Goal: Book appointment/travel/reservation

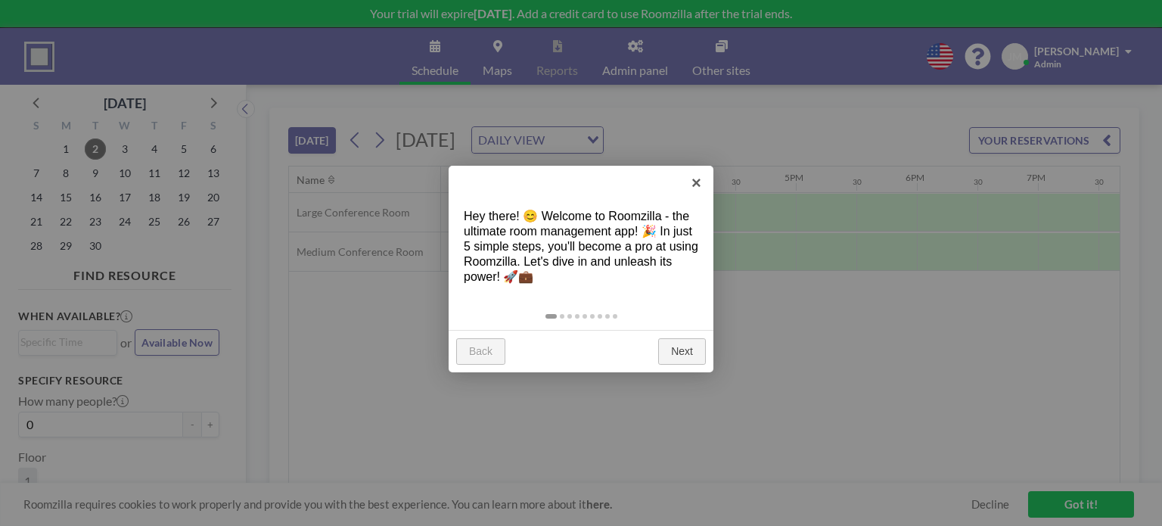
scroll to position [0, 1816]
click at [671, 349] on link "Next" at bounding box center [682, 351] width 48 height 27
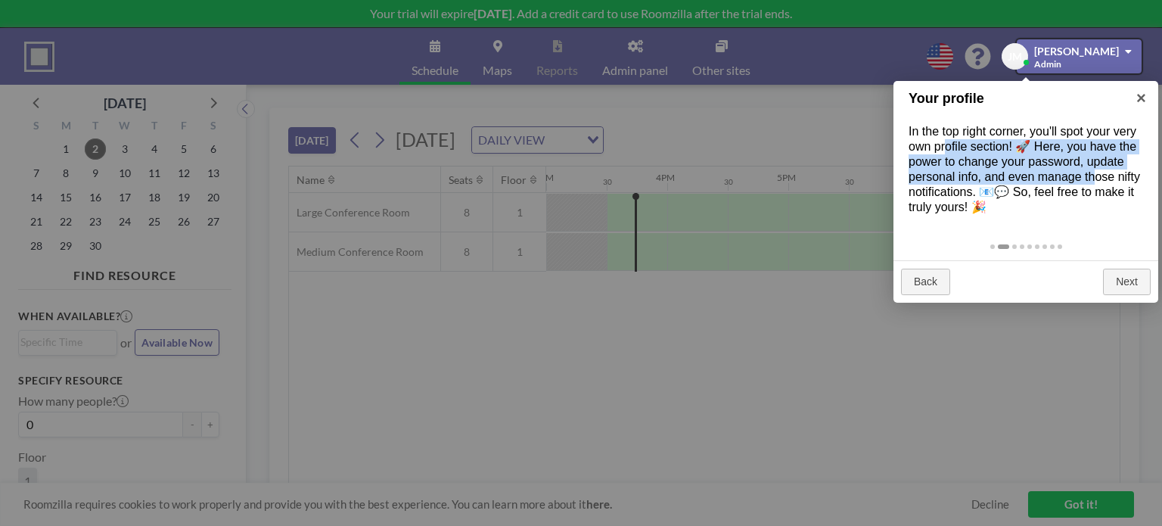
drag, startPoint x: 947, startPoint y: 142, endPoint x: 1095, endPoint y: 190, distance: 156.0
click at [1094, 182] on div "In the top right corner, you'll spot your very own profile section! 🚀 Here, you…" at bounding box center [1026, 169] width 265 height 121
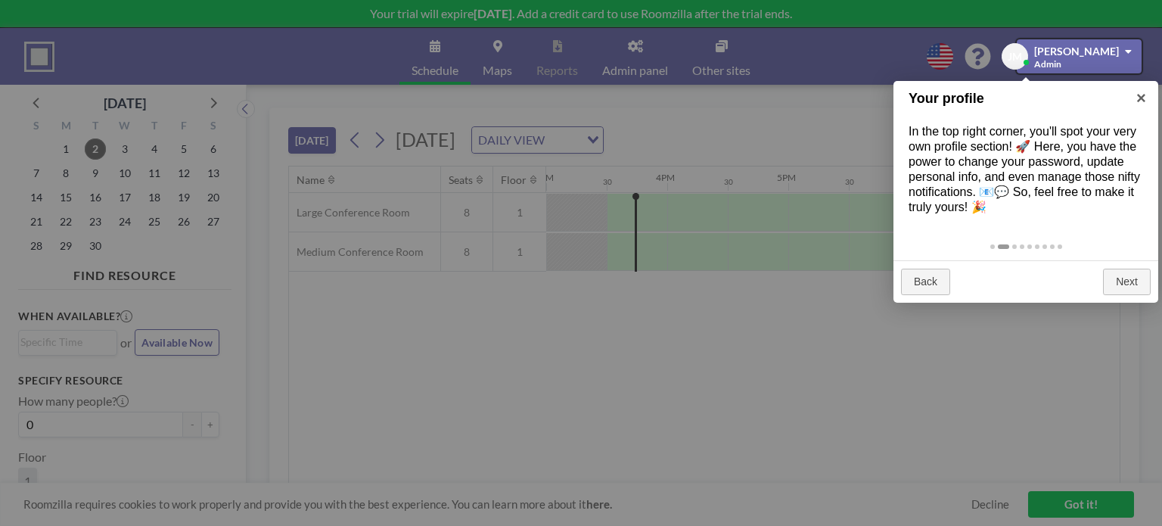
click at [1095, 194] on div "In the top right corner, you'll spot your very own profile section! 🚀 Here, you…" at bounding box center [1026, 169] width 265 height 121
click at [1122, 272] on link "Next" at bounding box center [1127, 282] width 48 height 27
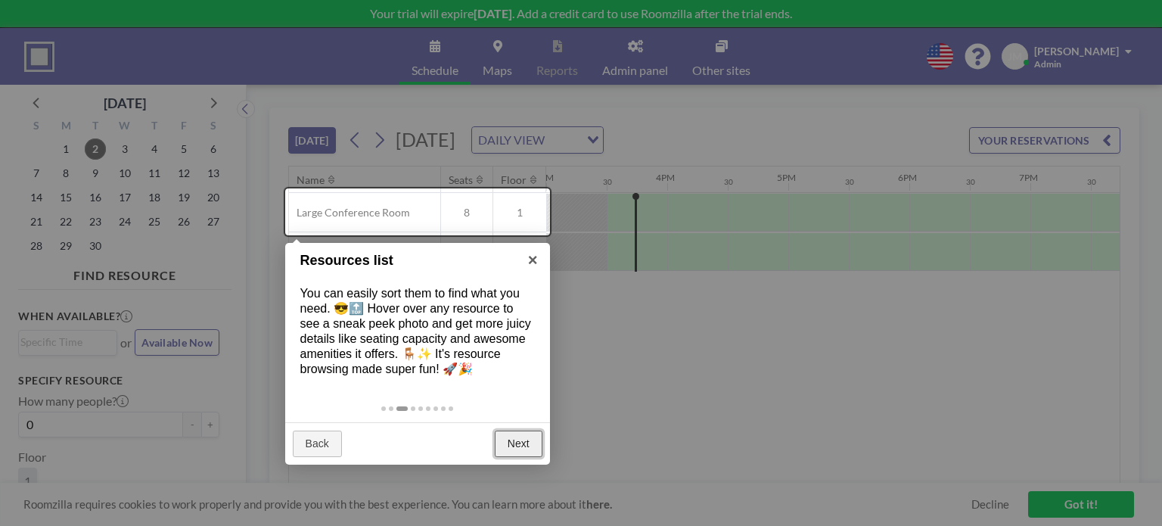
click at [521, 448] on link "Next" at bounding box center [519, 444] width 48 height 27
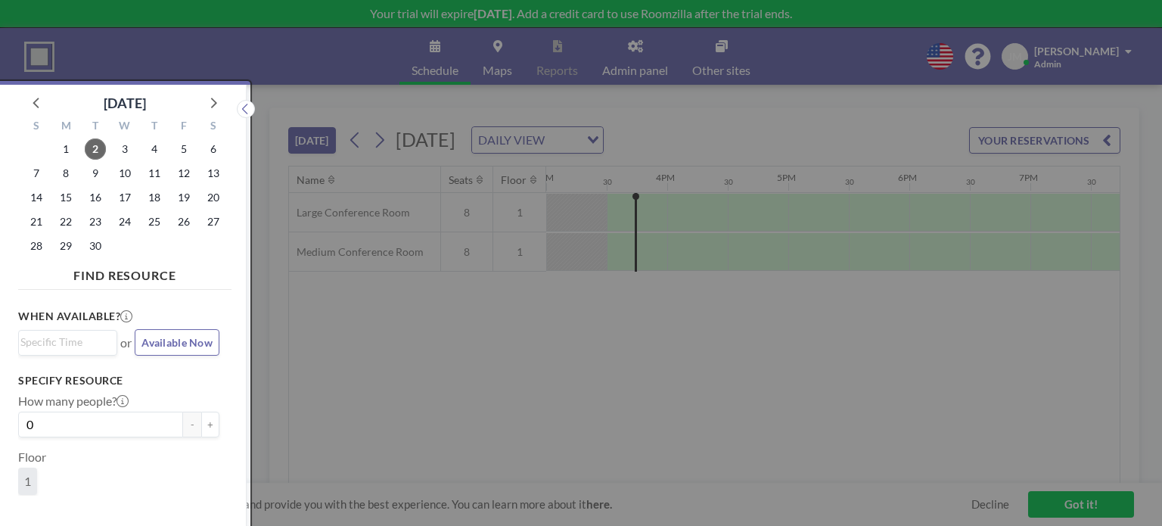
scroll to position [3, 0]
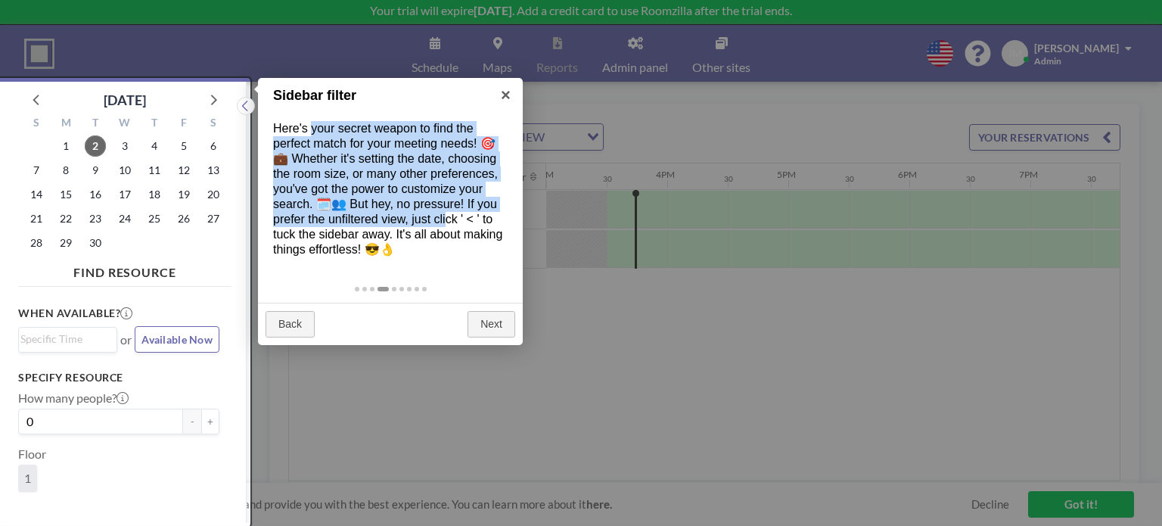
drag, startPoint x: 313, startPoint y: 123, endPoint x: 448, endPoint y: 221, distance: 166.4
click at [448, 221] on div "Here's your secret weapon to find the perfect match for your meeting needs! 🎯💼 …" at bounding box center [390, 189] width 265 height 166
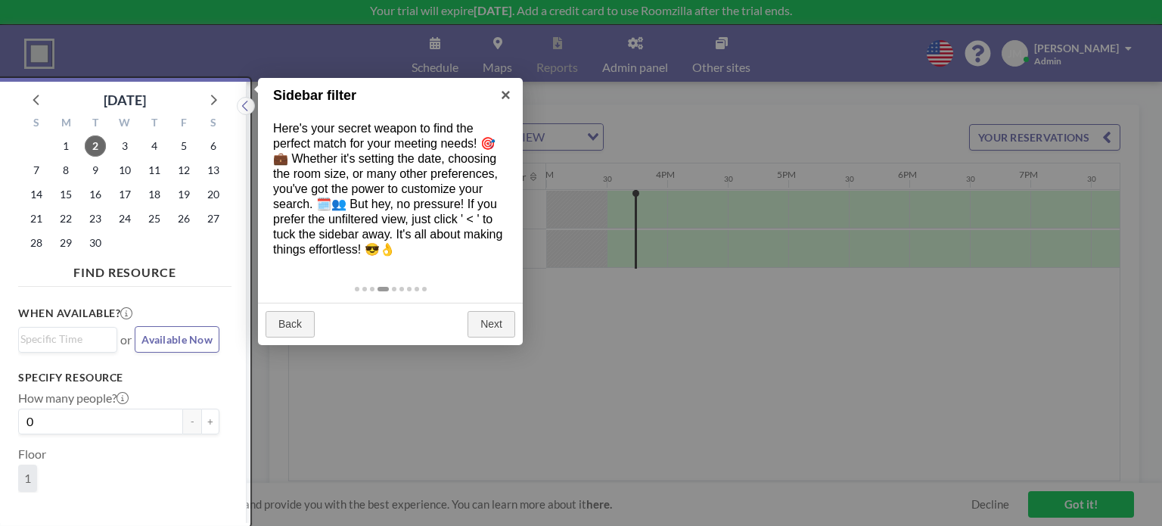
click at [483, 238] on div "Here's your secret weapon to find the perfect match for your meeting needs! 🎯💼 …" at bounding box center [390, 189] width 265 height 166
click at [490, 315] on link "Next" at bounding box center [492, 324] width 48 height 27
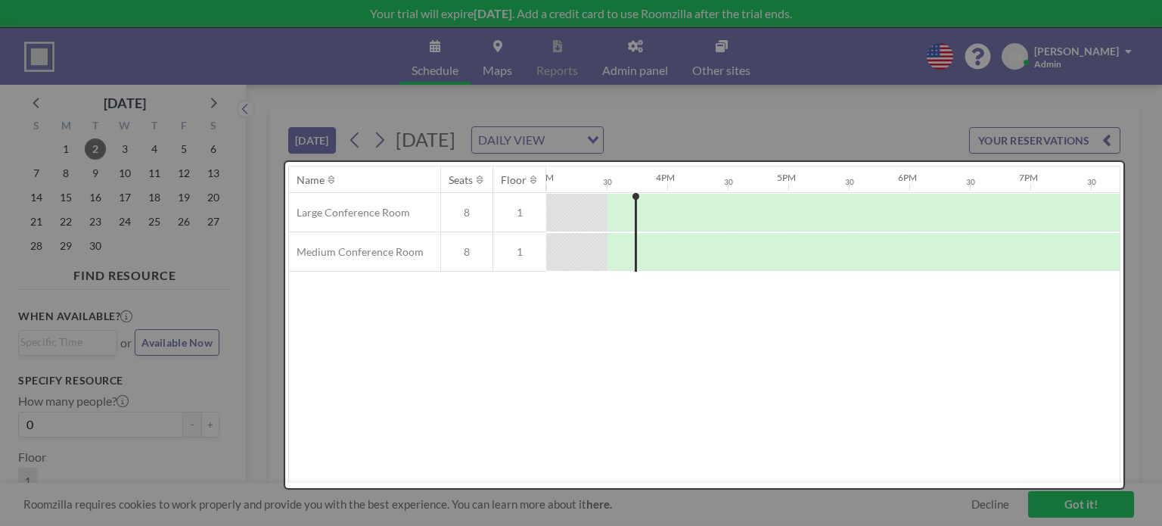
scroll to position [0, 0]
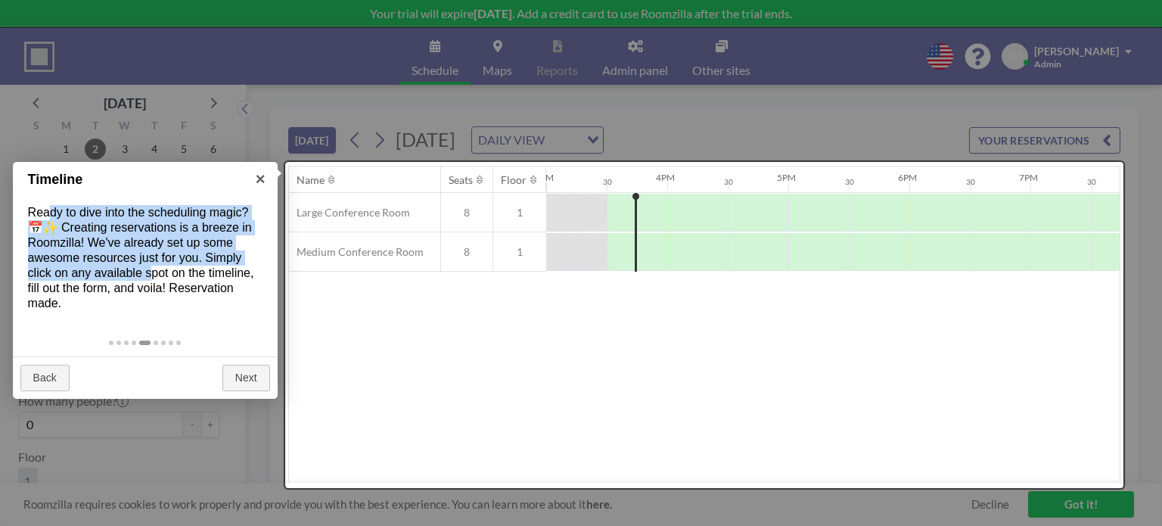
drag, startPoint x: 51, startPoint y: 212, endPoint x: 176, endPoint y: 292, distance: 148.4
click at [157, 284] on div "Ready to dive into the scheduling magic? 📅✨ Creating reservations is a breeze i…" at bounding box center [145, 258] width 265 height 136
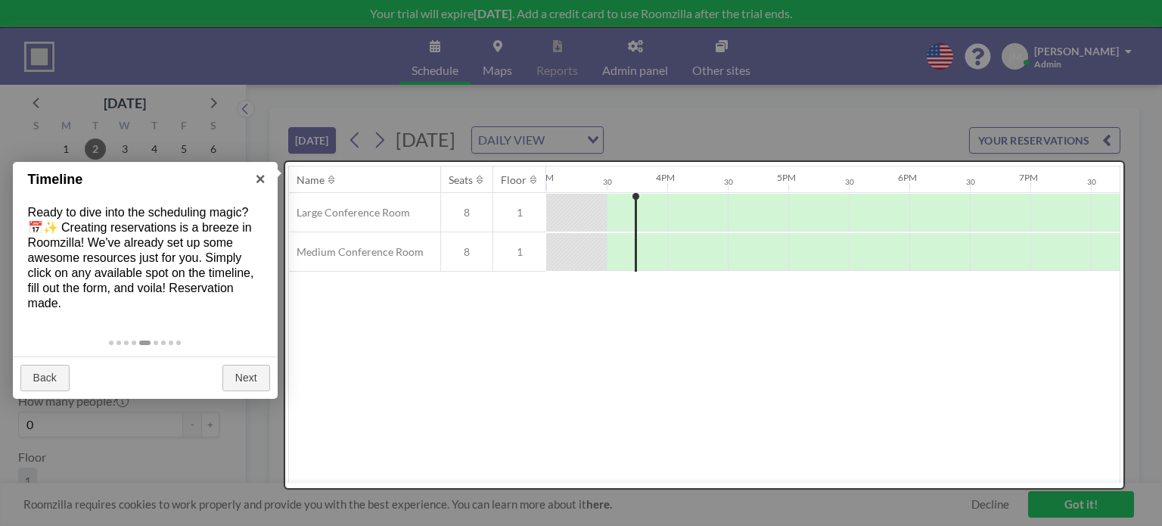
click at [219, 299] on div "Ready to dive into the scheduling magic? 📅✨ Creating reservations is a breeze i…" at bounding box center [145, 258] width 265 height 136
click at [248, 370] on link "Next" at bounding box center [246, 378] width 48 height 27
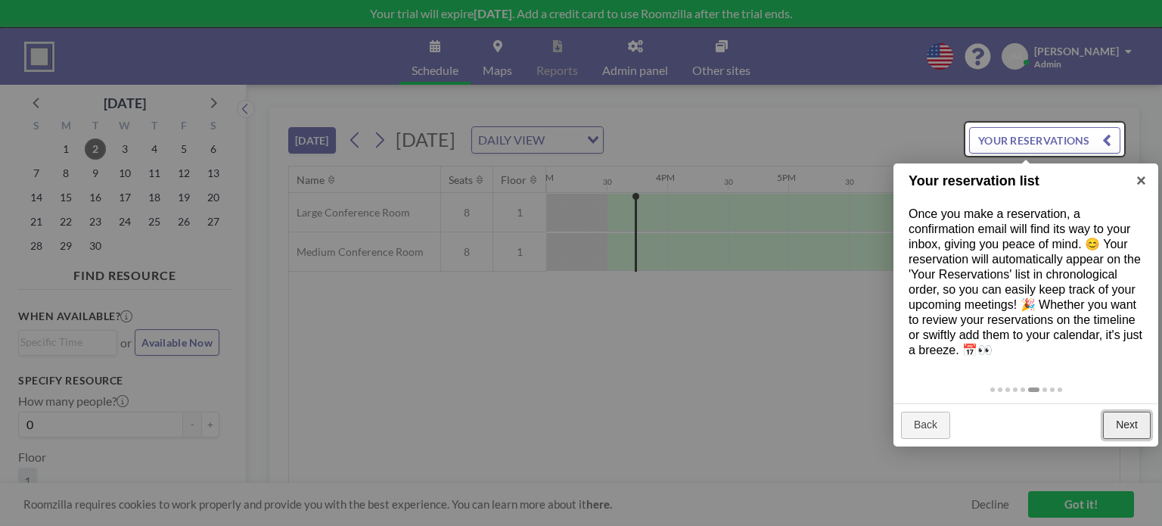
click at [1145, 428] on link "Next" at bounding box center [1127, 425] width 48 height 27
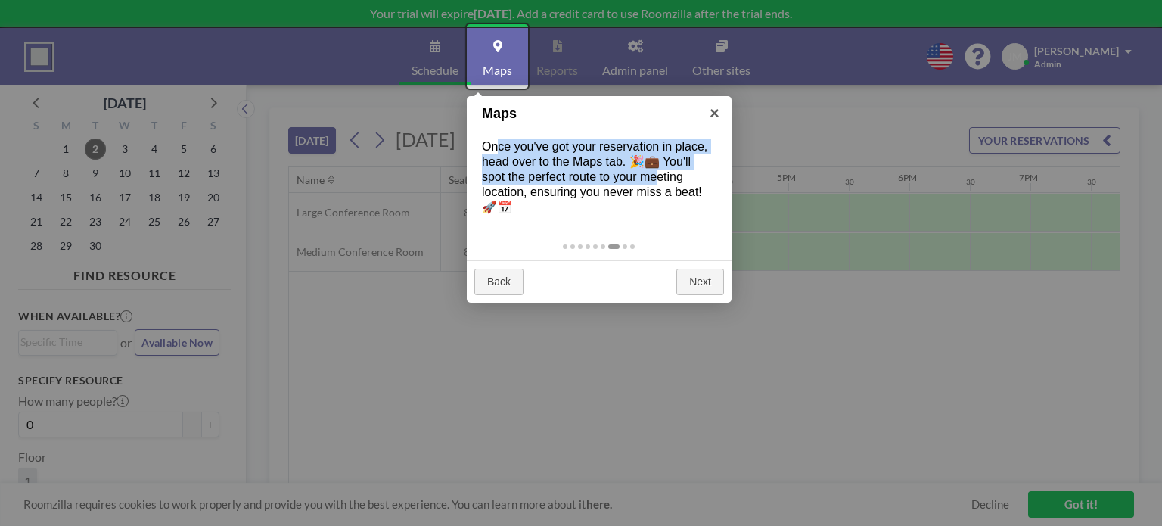
drag, startPoint x: 496, startPoint y: 145, endPoint x: 654, endPoint y: 185, distance: 162.6
click at [654, 184] on div "Once you've got your reservation in place, head over to the Maps tab. 🎉💼 You'll…" at bounding box center [599, 177] width 265 height 106
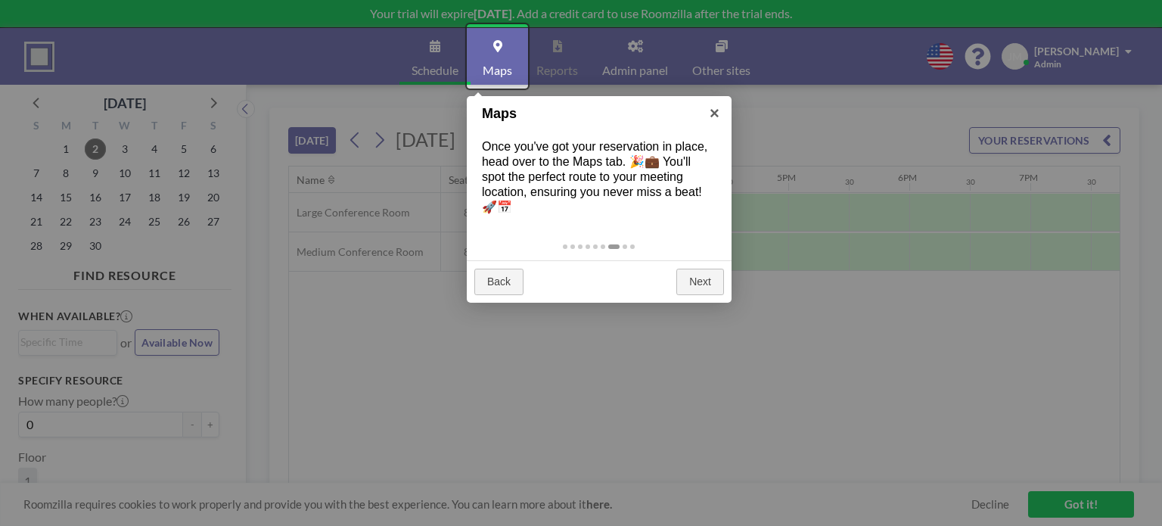
click at [657, 188] on div "Once you've got your reservation in place, head over to the Maps tab. 🎉💼 You'll…" at bounding box center [599, 177] width 265 height 106
click at [703, 277] on link "Next" at bounding box center [701, 282] width 48 height 27
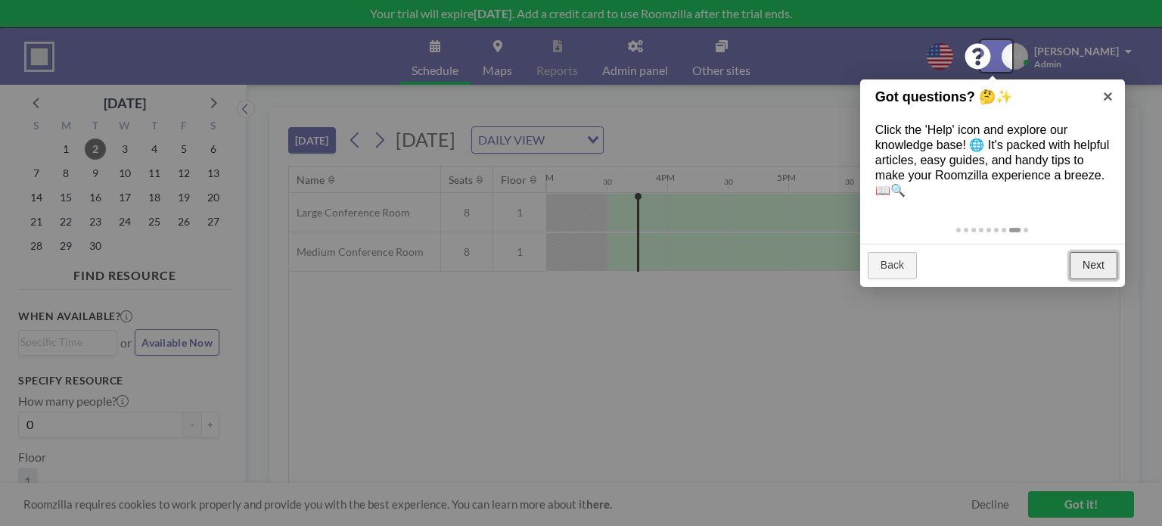
click at [1105, 263] on link "Next" at bounding box center [1094, 265] width 48 height 27
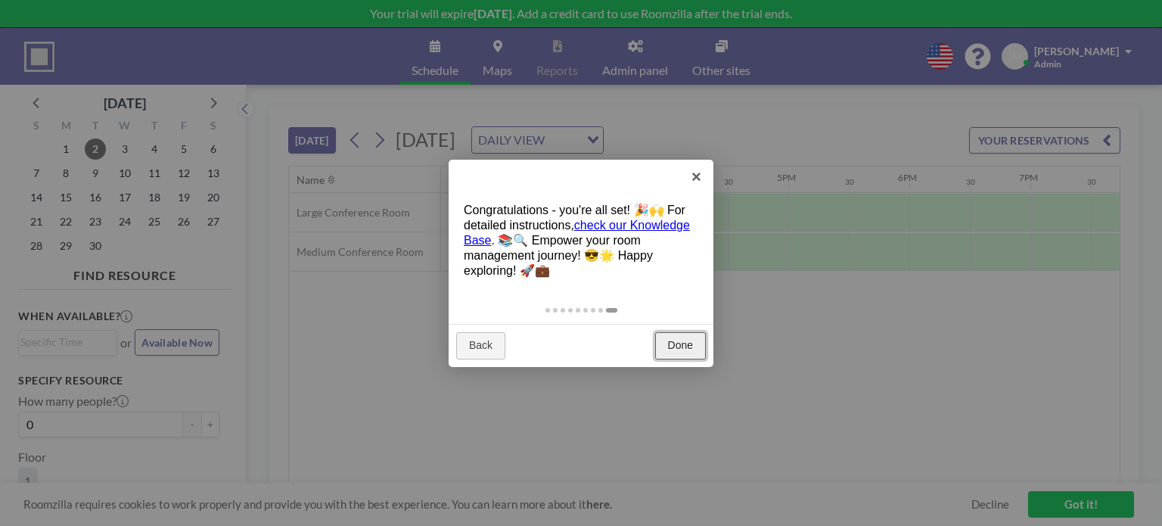
click at [671, 341] on link "Done" at bounding box center [680, 345] width 51 height 27
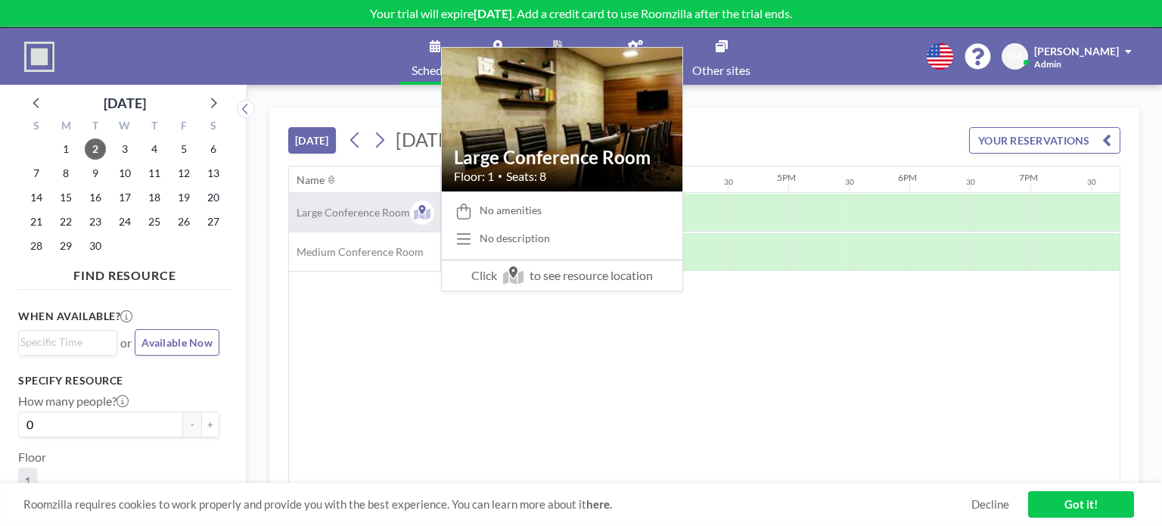
click at [372, 212] on span "Large Conference Room" at bounding box center [349, 213] width 121 height 14
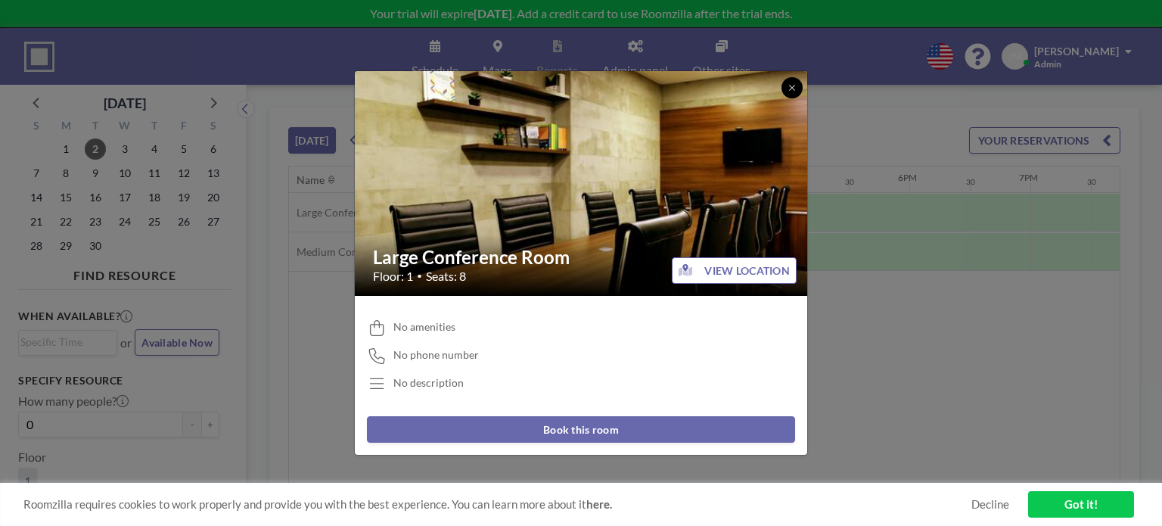
click at [792, 86] on icon at bounding box center [792, 87] width 9 height 9
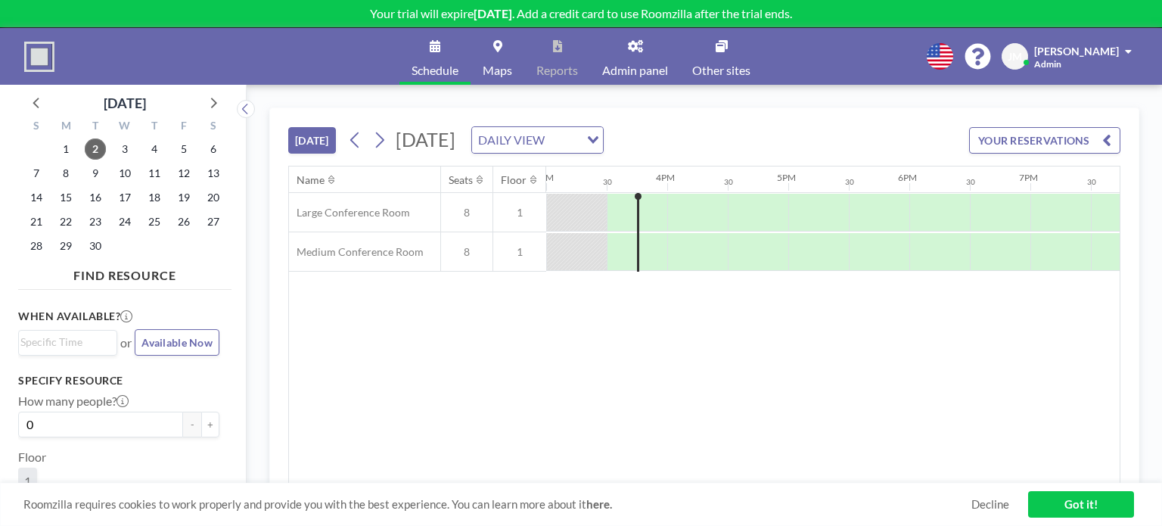
click at [506, 57] on link "Maps" at bounding box center [498, 56] width 54 height 57
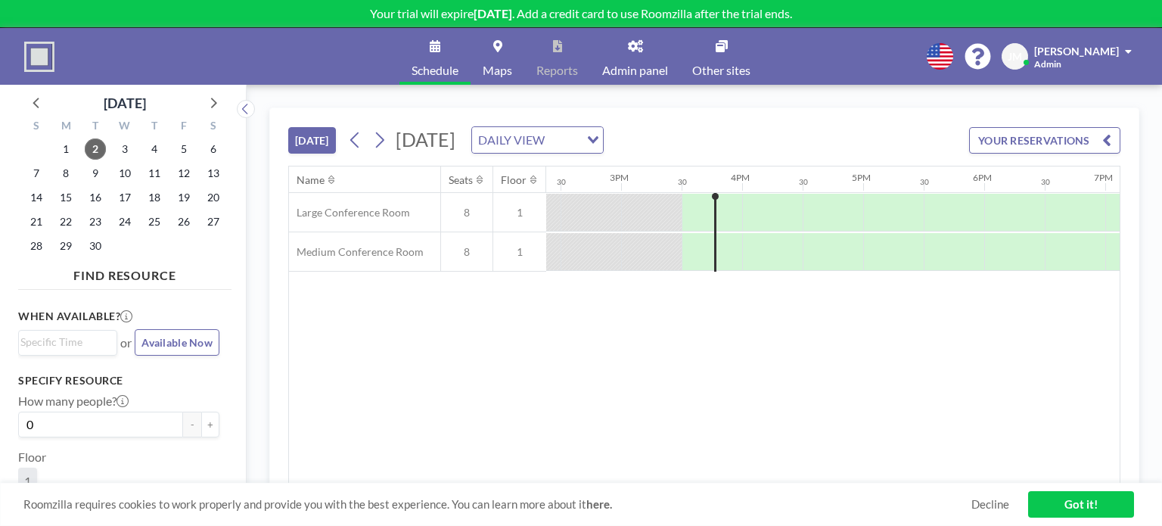
scroll to position [0, 1900]
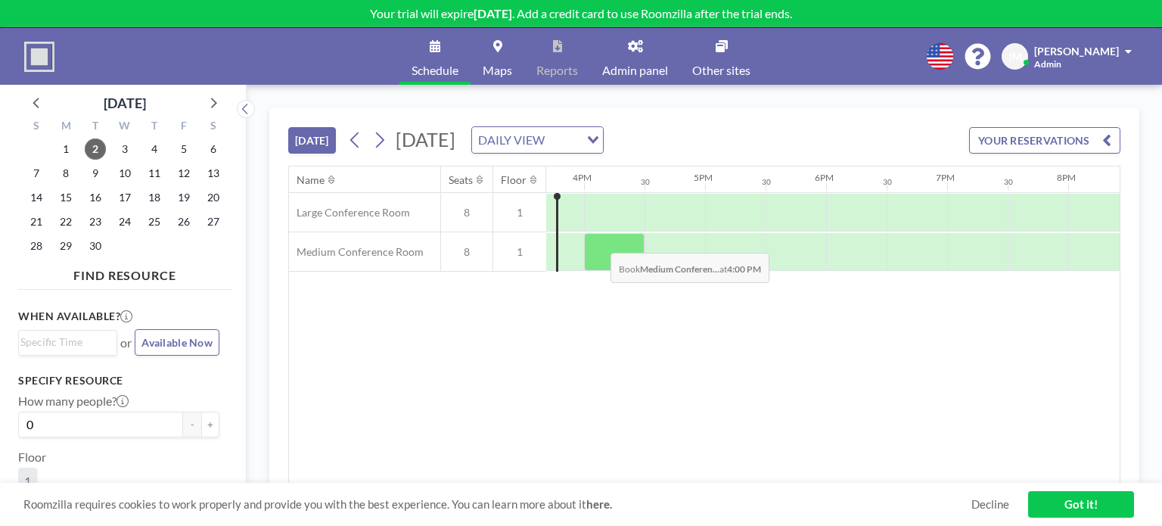
drag, startPoint x: 636, startPoint y: 257, endPoint x: 599, endPoint y: 240, distance: 41.0
click at [599, 240] on div at bounding box center [614, 252] width 61 height 38
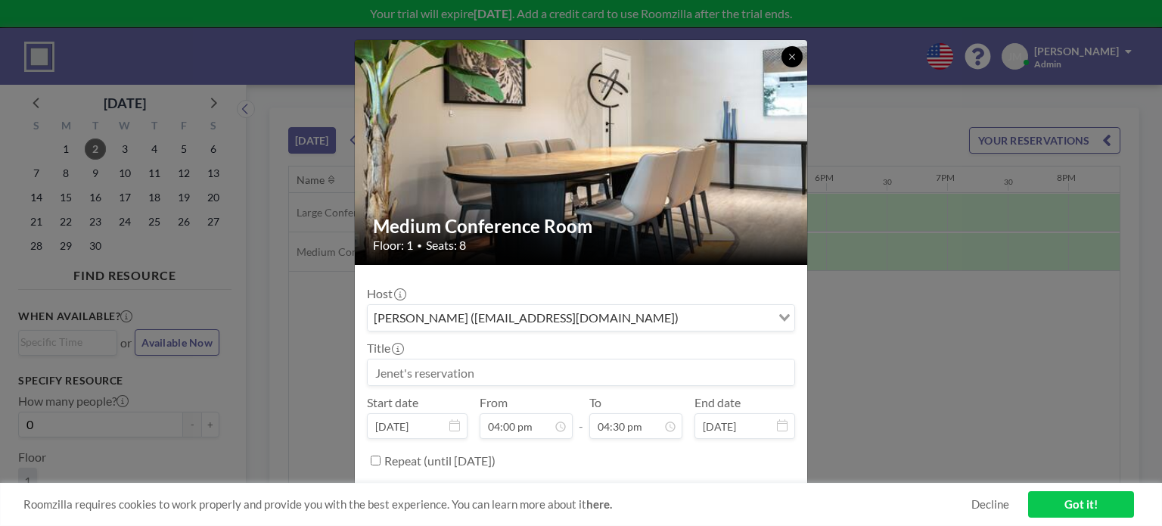
click at [788, 60] on icon at bounding box center [792, 56] width 9 height 9
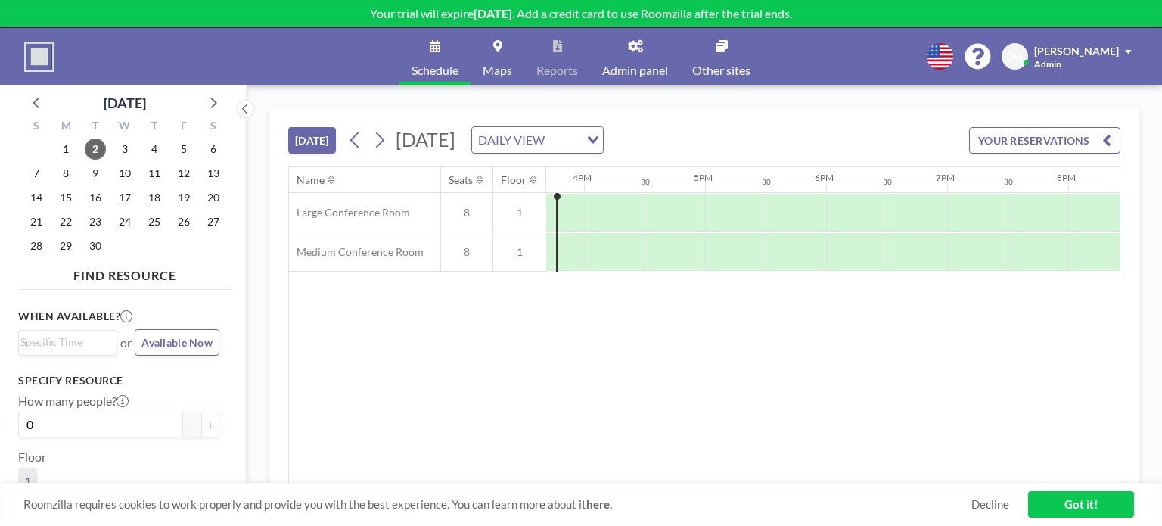
click at [1000, 503] on link "Decline" at bounding box center [991, 504] width 38 height 14
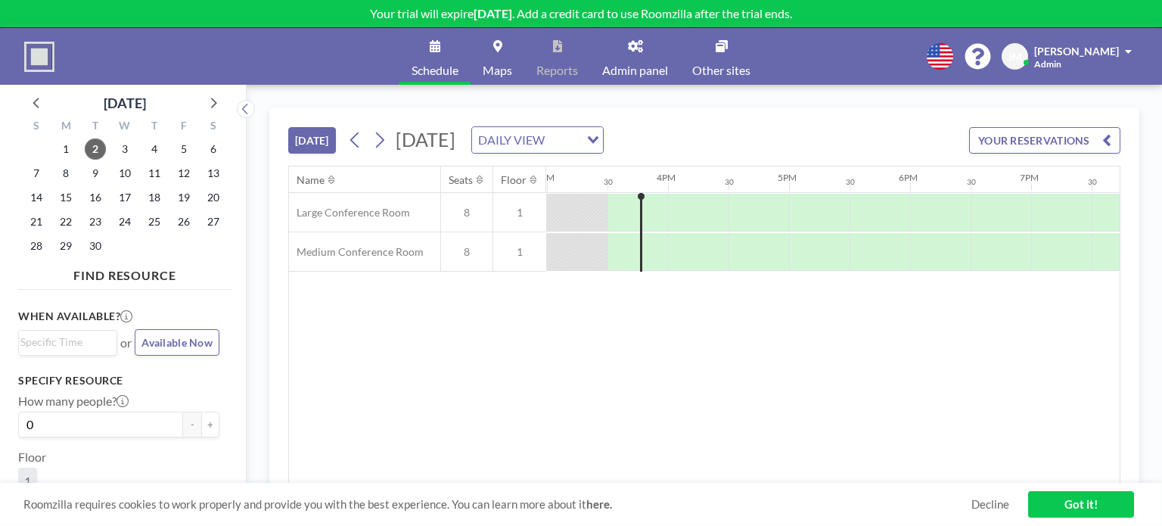
scroll to position [0, 1816]
click at [1075, 505] on link "Got it!" at bounding box center [1081, 504] width 106 height 26
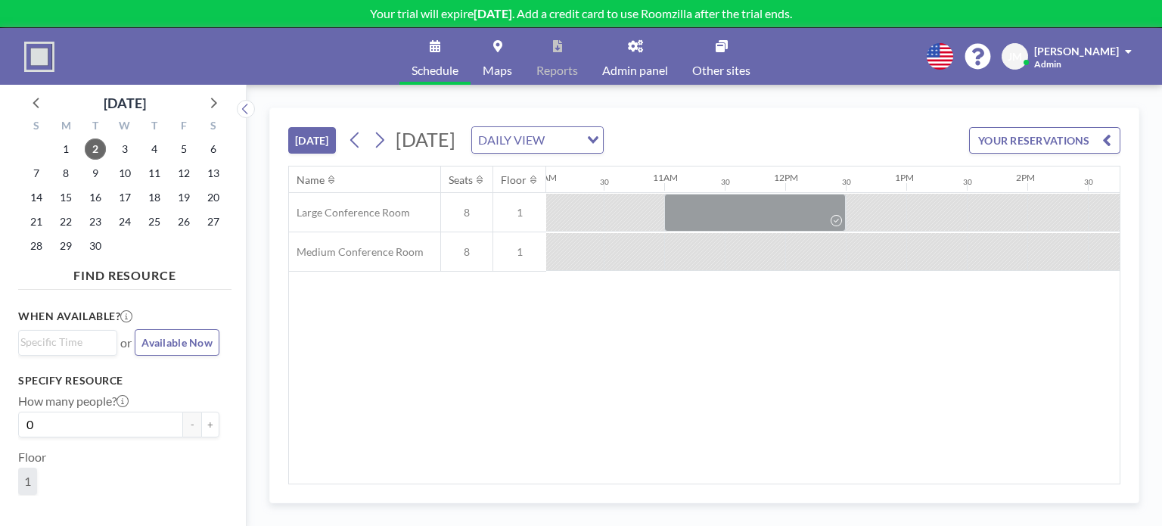
scroll to position [0, 1166]
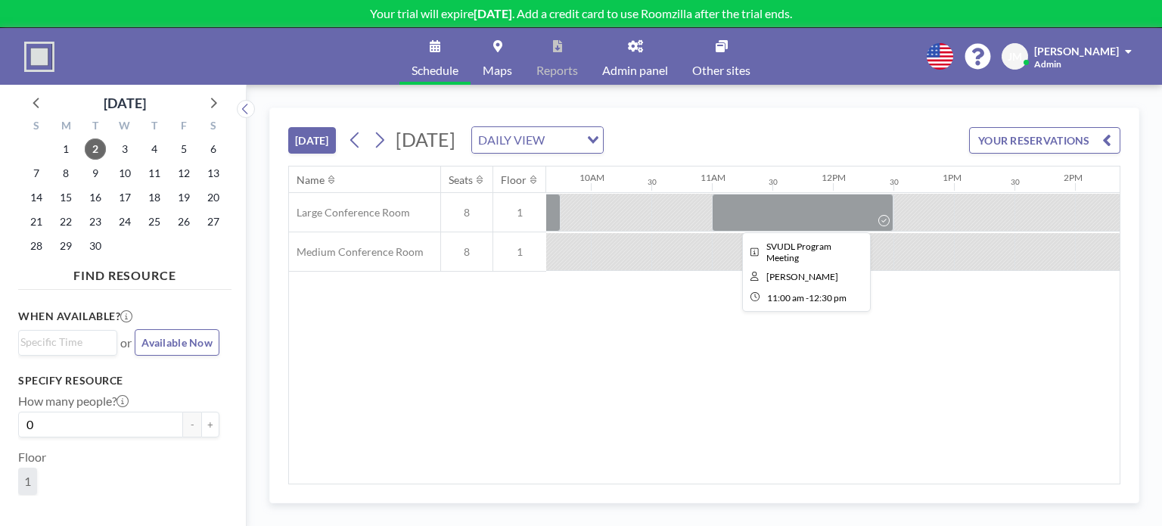
click at [820, 213] on div at bounding box center [803, 213] width 182 height 38
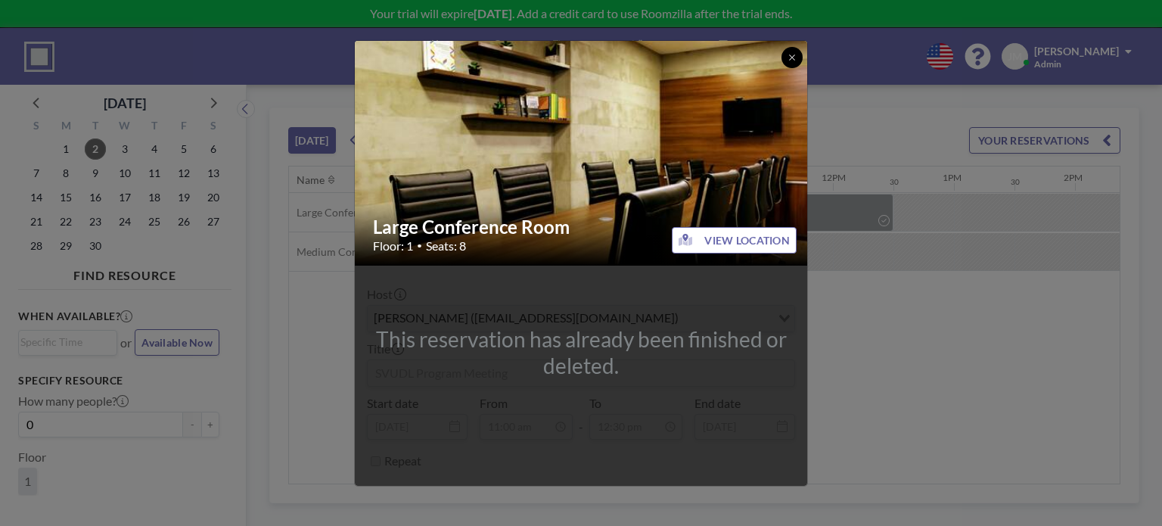
click at [795, 62] on button at bounding box center [792, 57] width 21 height 21
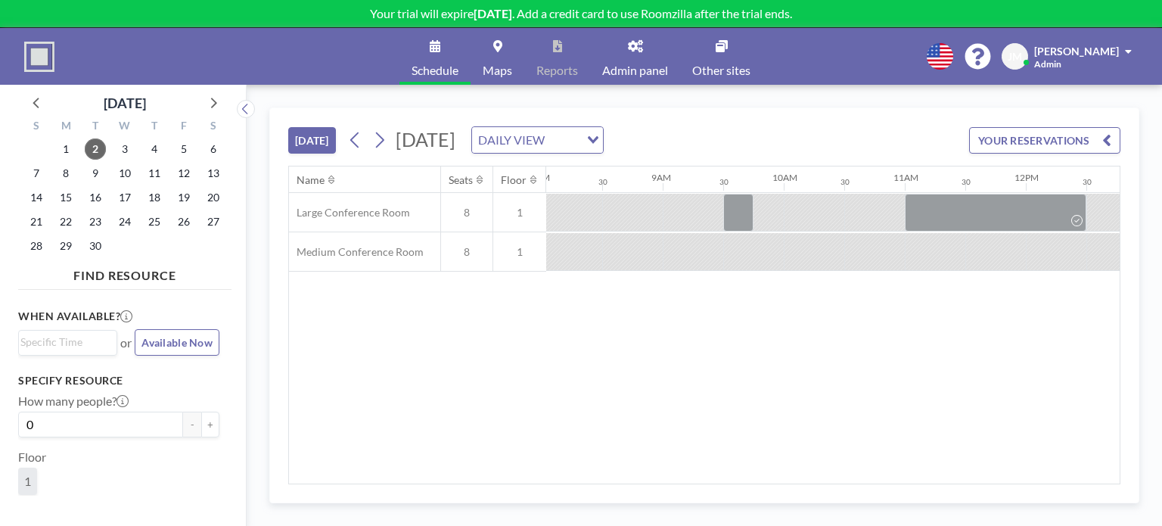
scroll to position [0, 966]
click at [1014, 146] on button "YOUR RESERVATIONS" at bounding box center [1044, 140] width 151 height 26
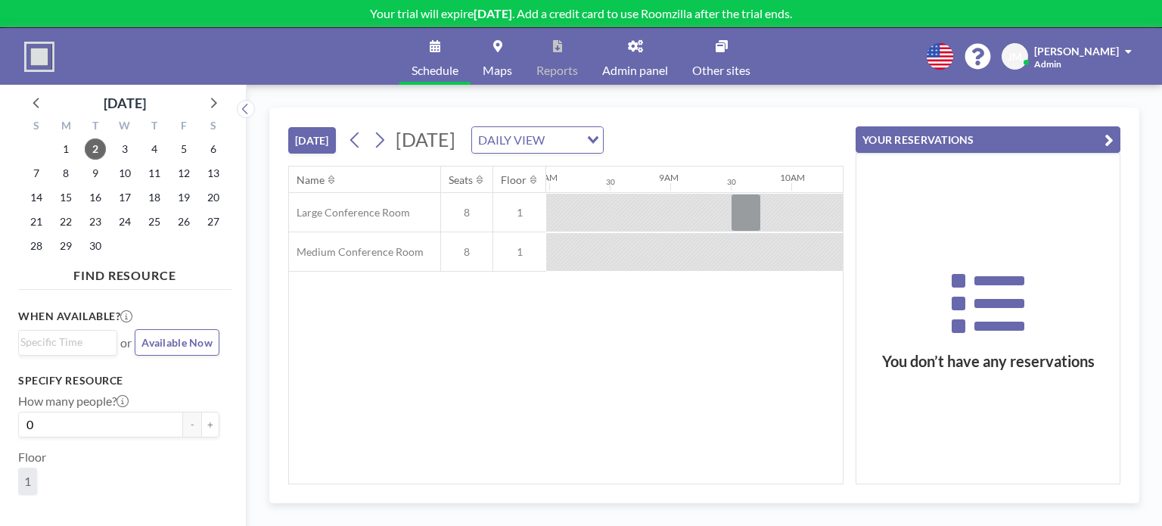
click at [1098, 132] on button "YOUR RESERVATIONS" at bounding box center [988, 139] width 265 height 26
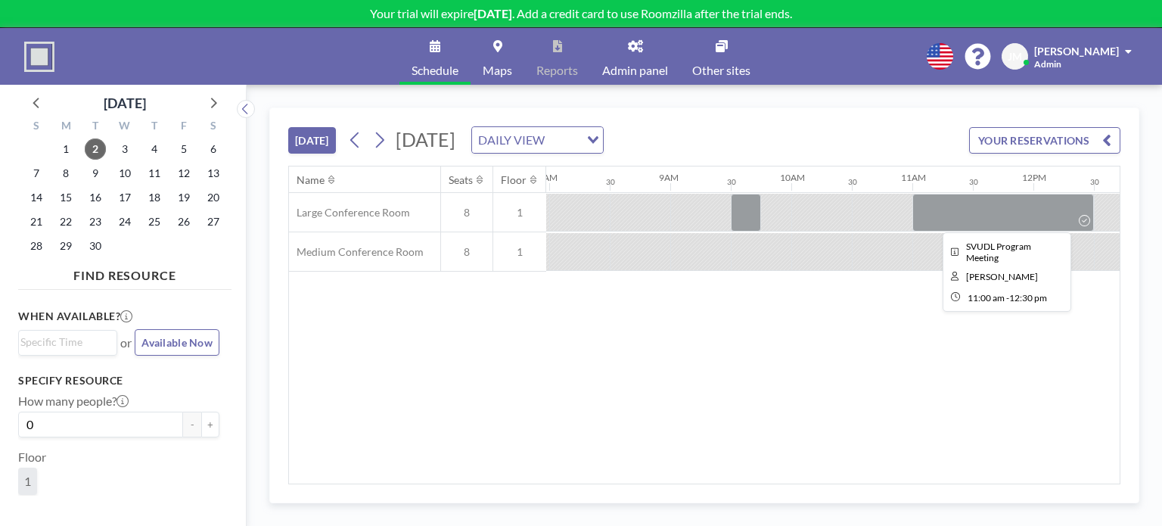
click at [938, 212] on div at bounding box center [1004, 213] width 182 height 38
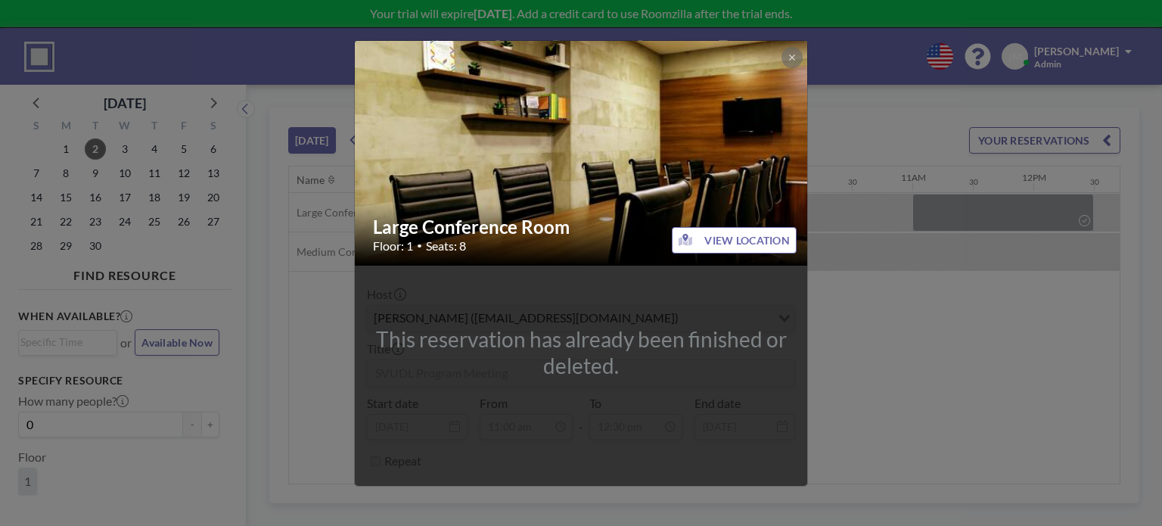
click at [907, 344] on div "Large Conference Room Floor: 1 • Seats: 8 VIEW LOCATION This reservation has al…" at bounding box center [581, 263] width 1162 height 526
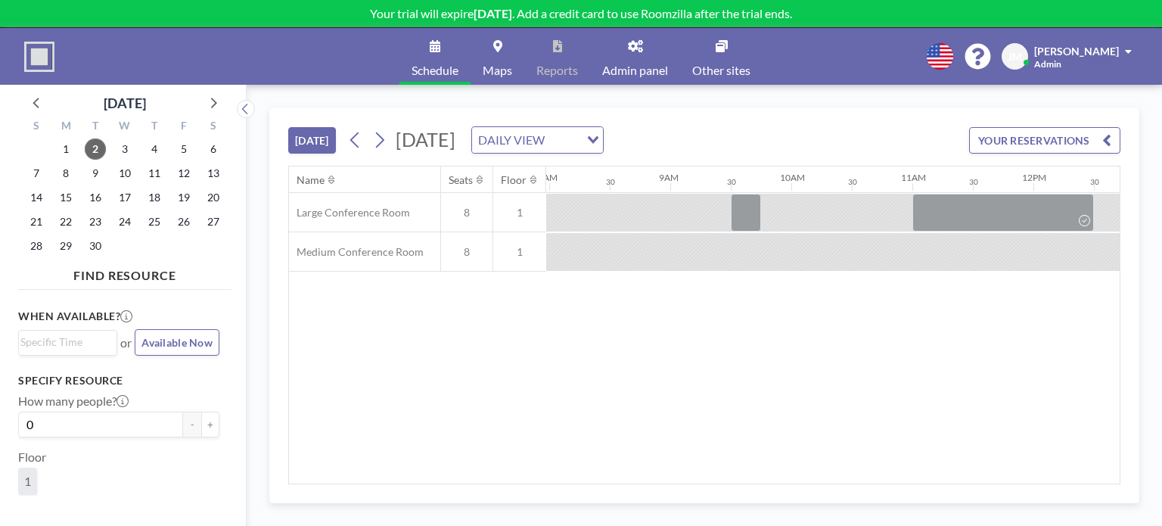
click at [578, 141] on input "Search for option" at bounding box center [563, 140] width 29 height 20
click at [739, 188] on li "WEEKLY VIEW" at bounding box center [711, 188] width 129 height 22
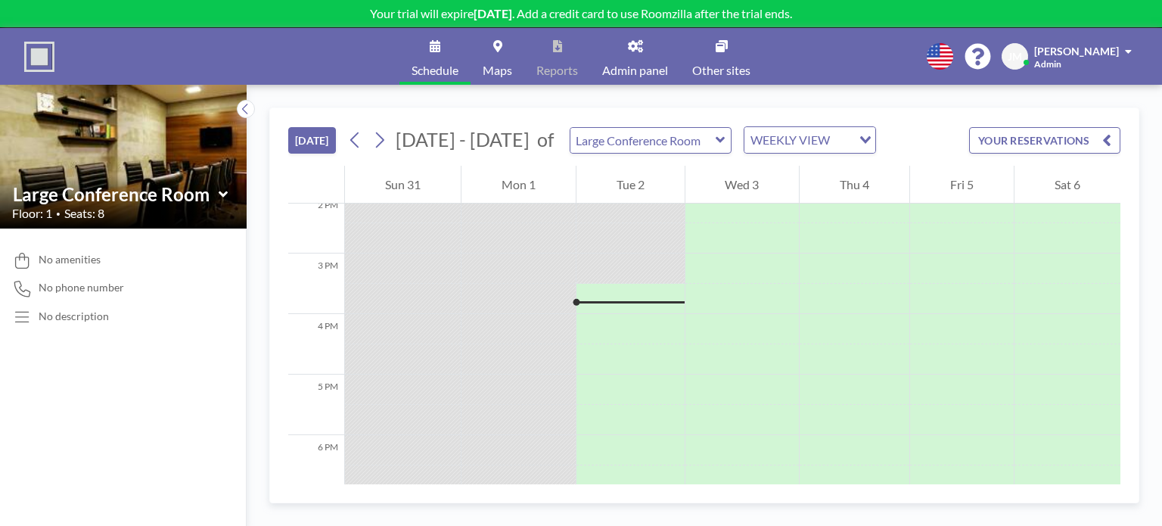
scroll to position [832, 0]
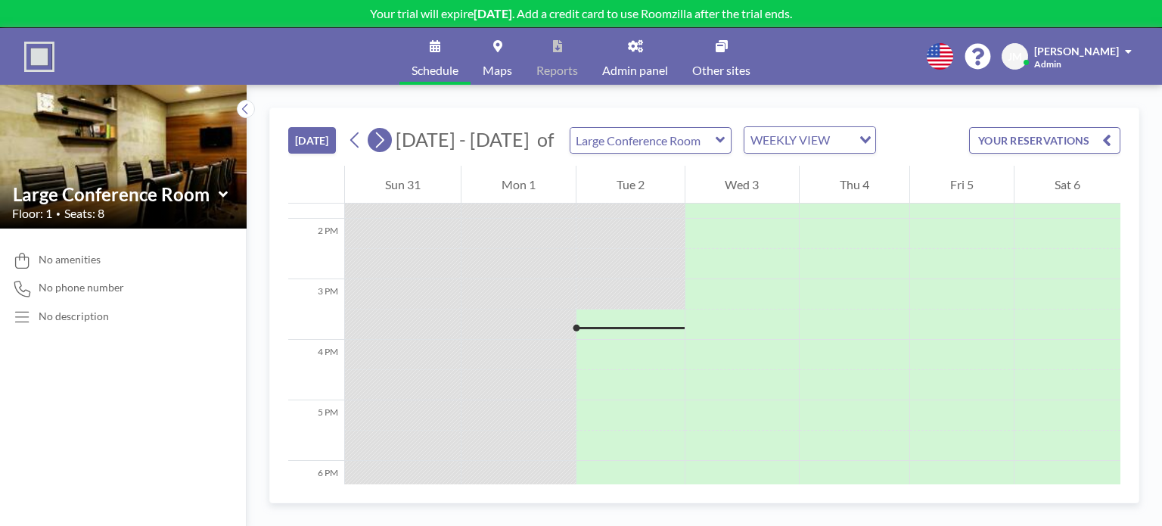
click at [378, 144] on icon at bounding box center [379, 140] width 14 height 23
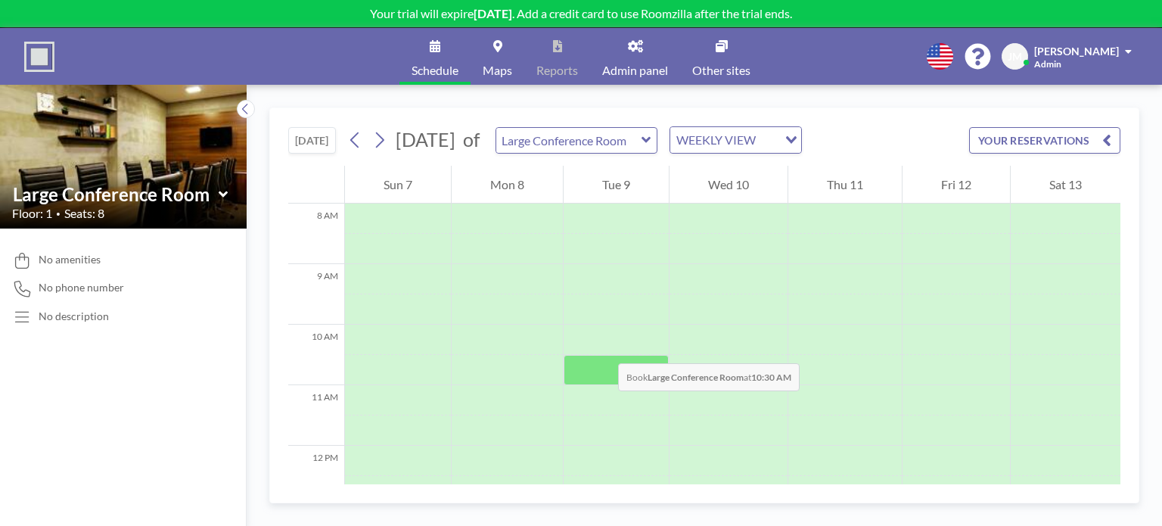
scroll to position [560, 0]
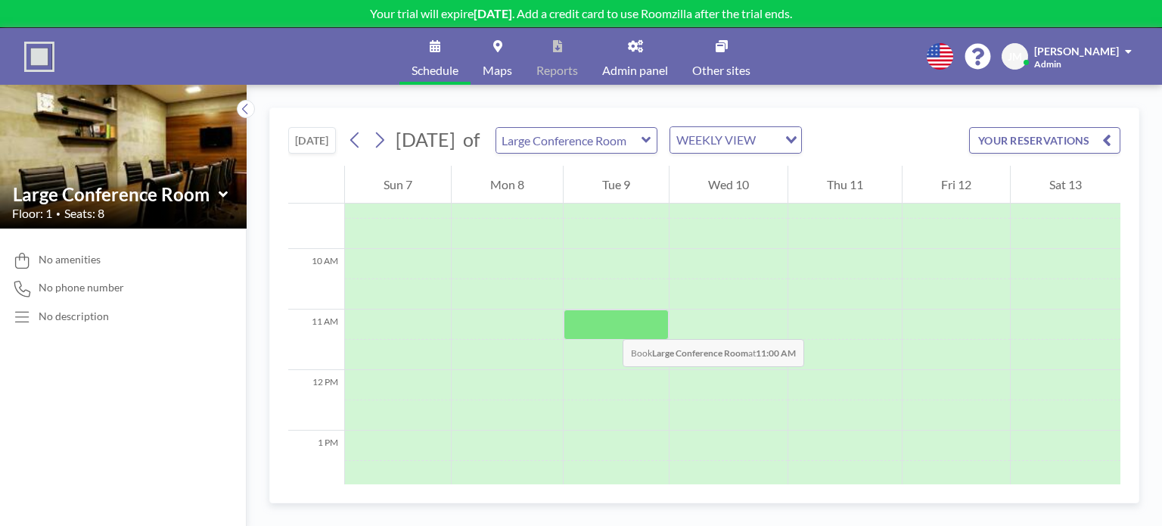
click at [608, 324] on div at bounding box center [616, 325] width 105 height 30
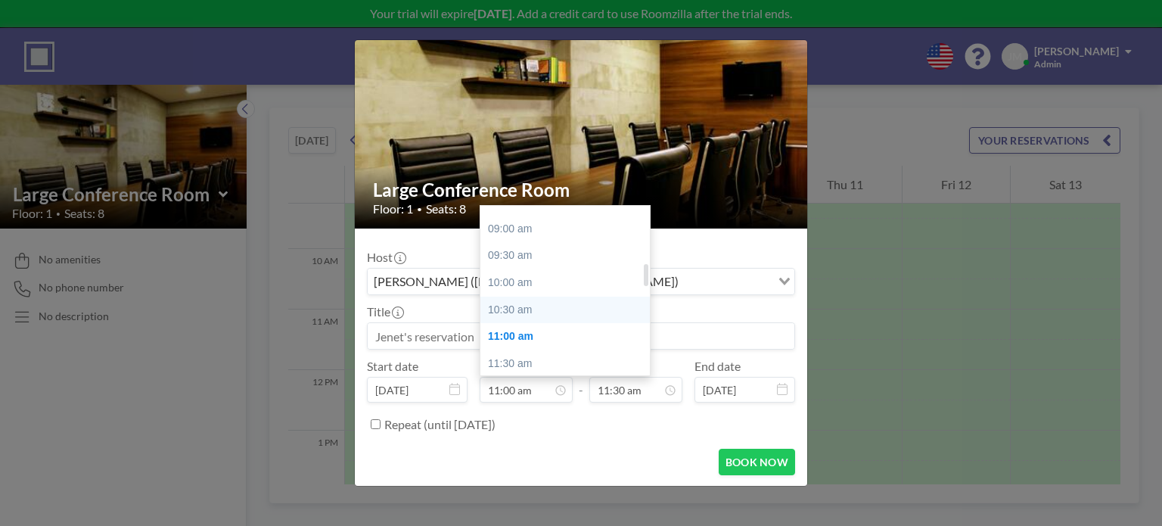
scroll to position [441, 0]
click at [512, 320] on div "10:00 am" at bounding box center [569, 316] width 177 height 27
type input "10:00 am"
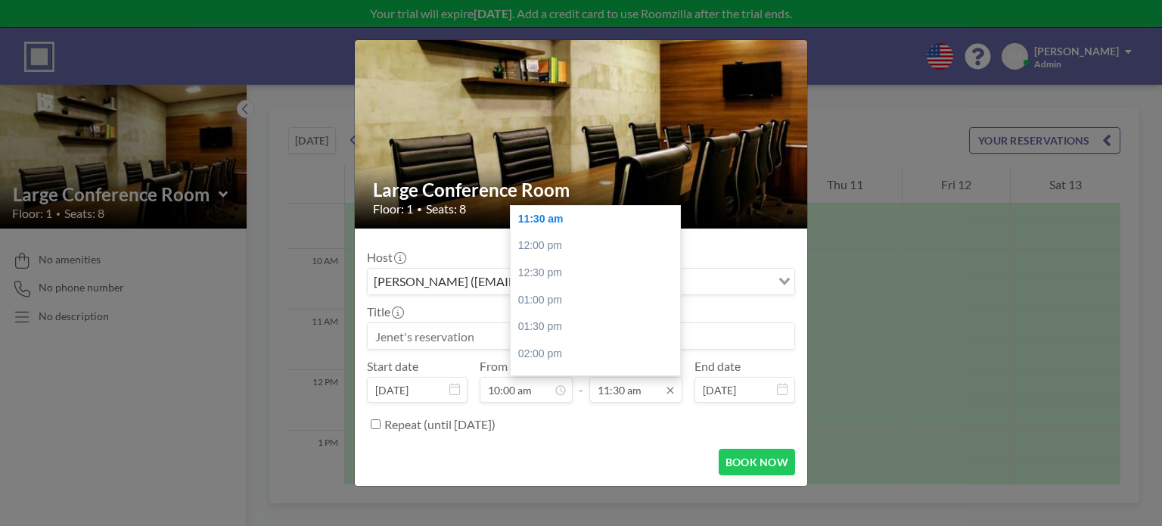
click at [630, 388] on input "11:30 am" at bounding box center [636, 390] width 93 height 26
click at [566, 341] on div "12:30 pm" at bounding box center [599, 348] width 177 height 27
type input "12:30 pm"
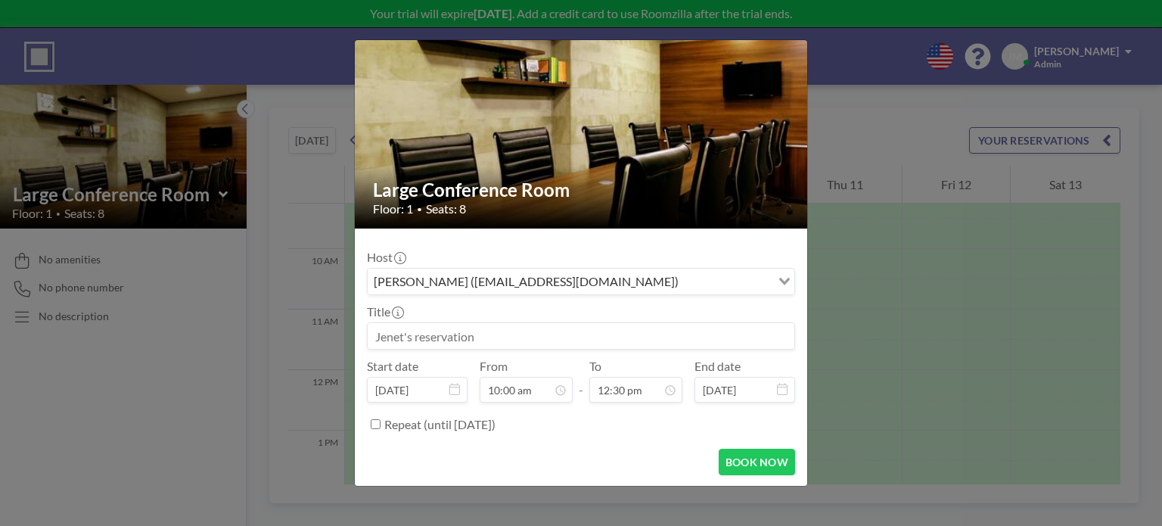
scroll to position [674, 0]
click at [374, 422] on input "Repeat (until [DATE])" at bounding box center [376, 424] width 10 height 10
checkbox input "true"
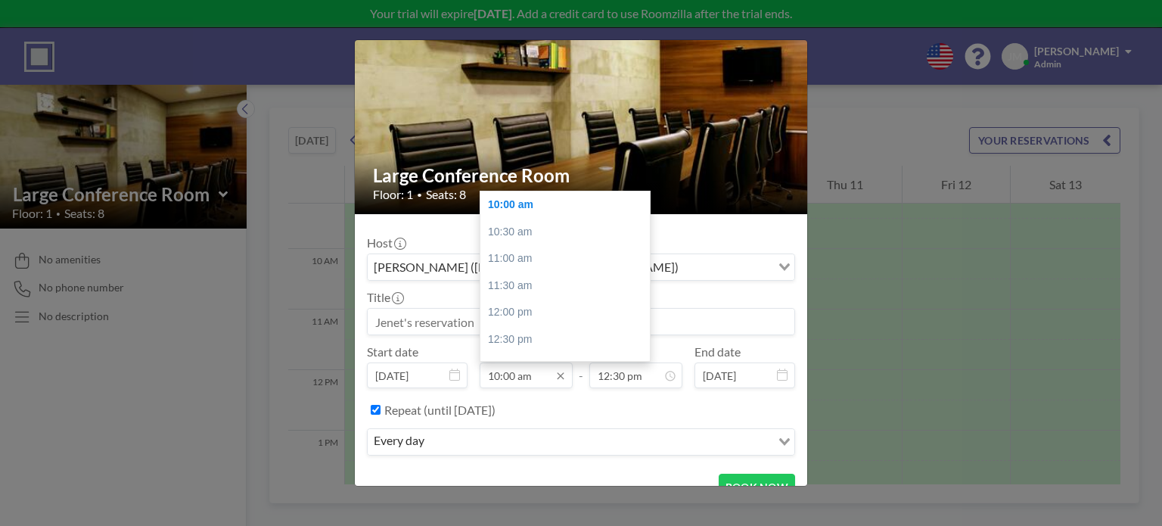
scroll to position [75, 0]
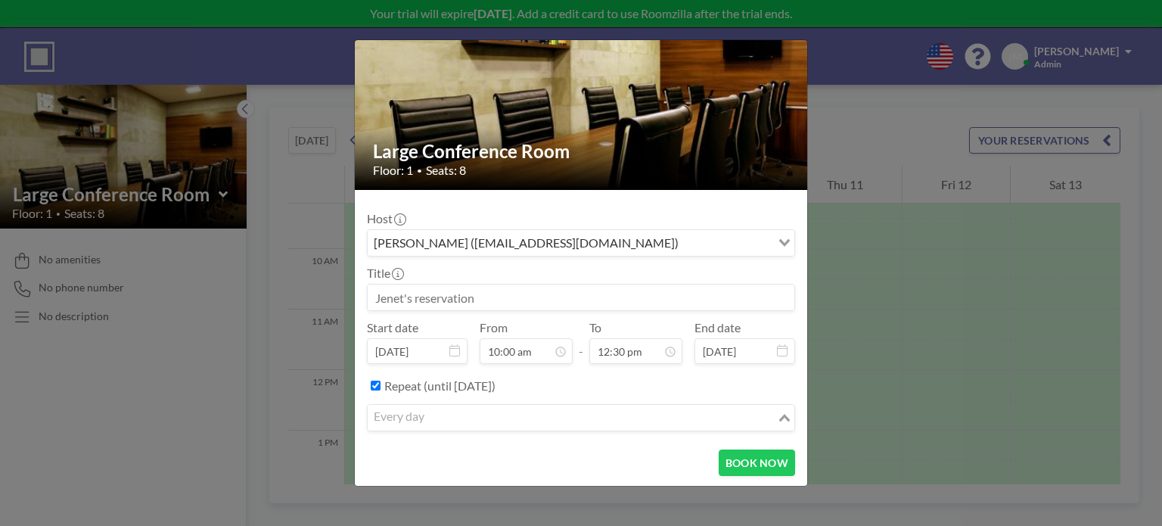
click at [513, 414] on input "Search for option" at bounding box center [572, 418] width 406 height 20
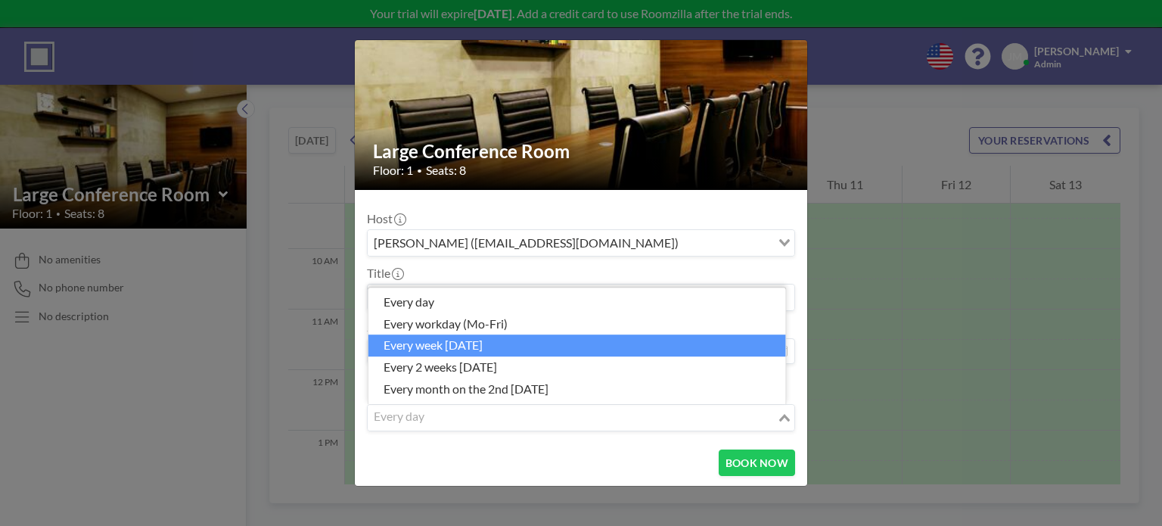
click at [470, 341] on li "every week on Tuesday" at bounding box center [578, 346] width 418 height 22
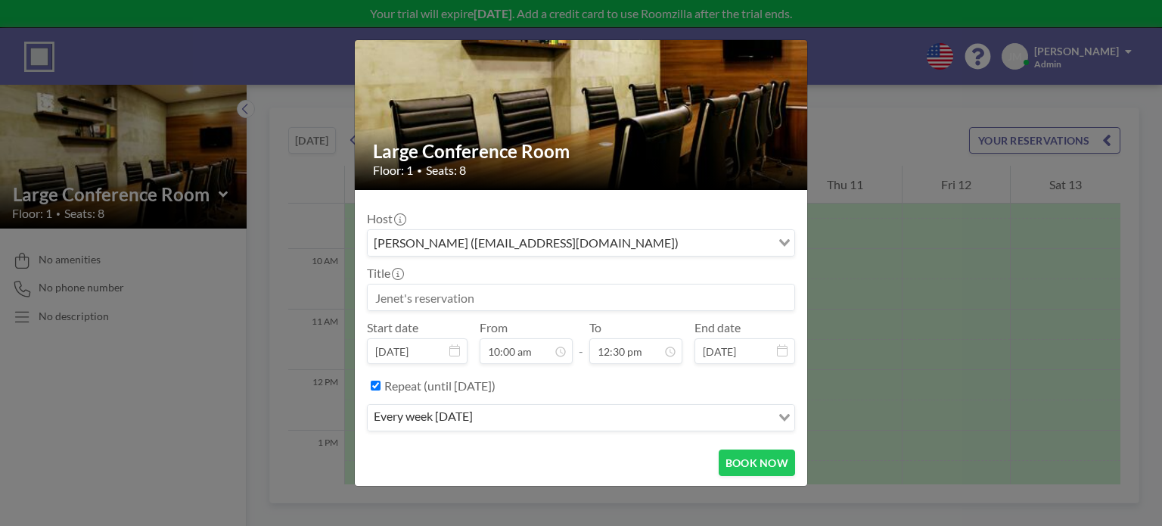
click at [577, 384] on div "Repeat (until [DATE])" at bounding box center [589, 385] width 411 height 25
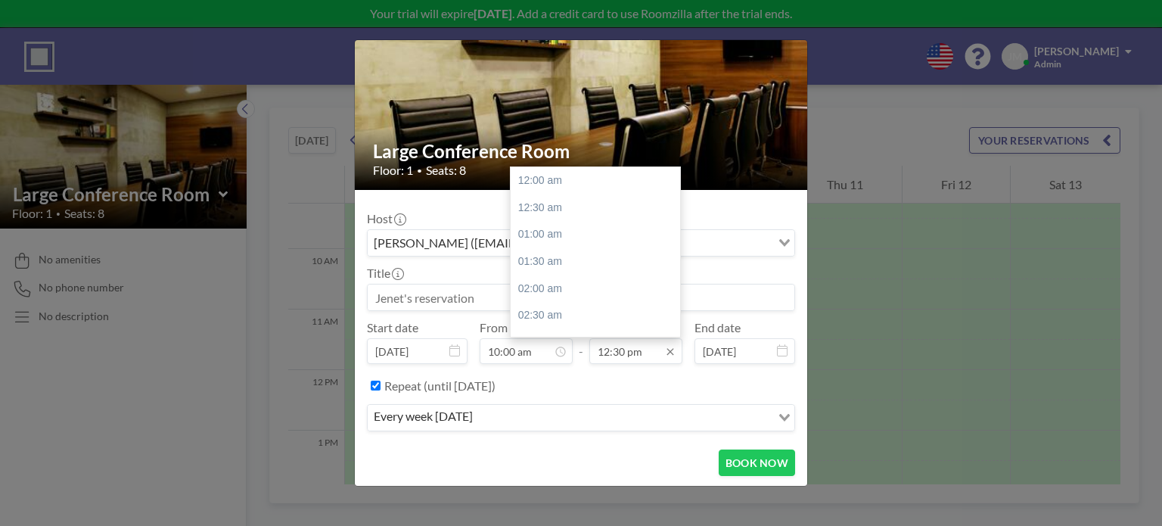
scroll to position [674, 0]
click at [628, 347] on input "12:30 pm" at bounding box center [636, 351] width 93 height 26
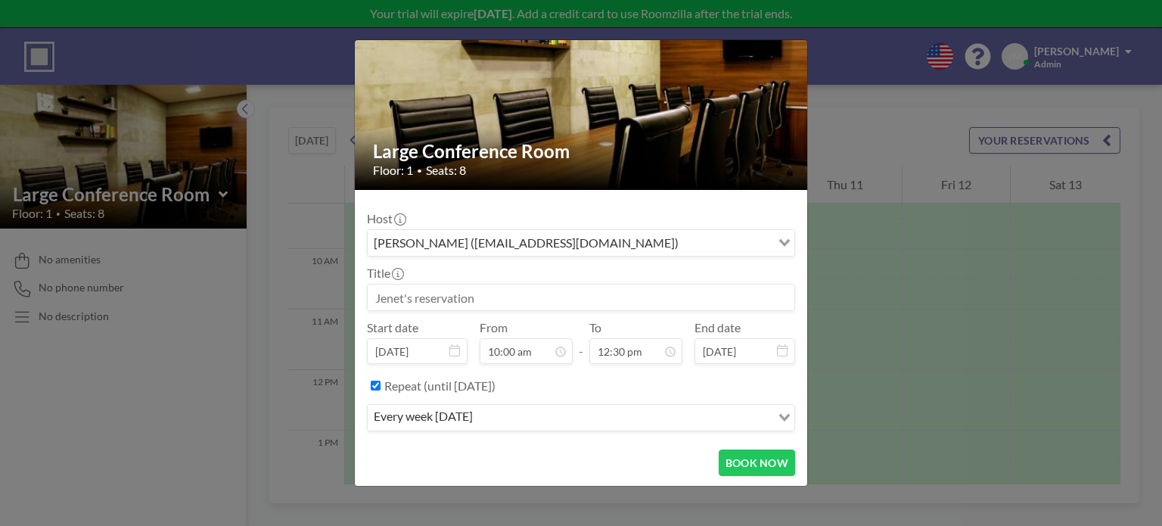
click at [601, 387] on div "Repeat (until [DATE])" at bounding box center [589, 385] width 411 height 25
click at [574, 296] on input at bounding box center [581, 298] width 427 height 26
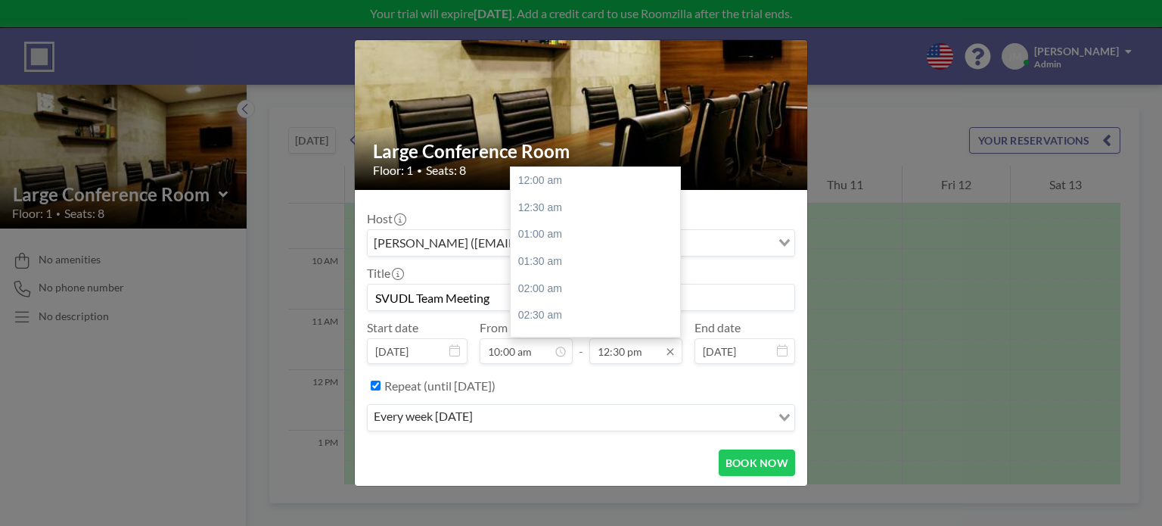
type input "SVUDL Team Meeting"
click at [611, 347] on input "12:30 pm" at bounding box center [636, 351] width 93 height 26
click at [584, 238] on div "11:00 am" at bounding box center [599, 251] width 177 height 27
type input "11:00 am"
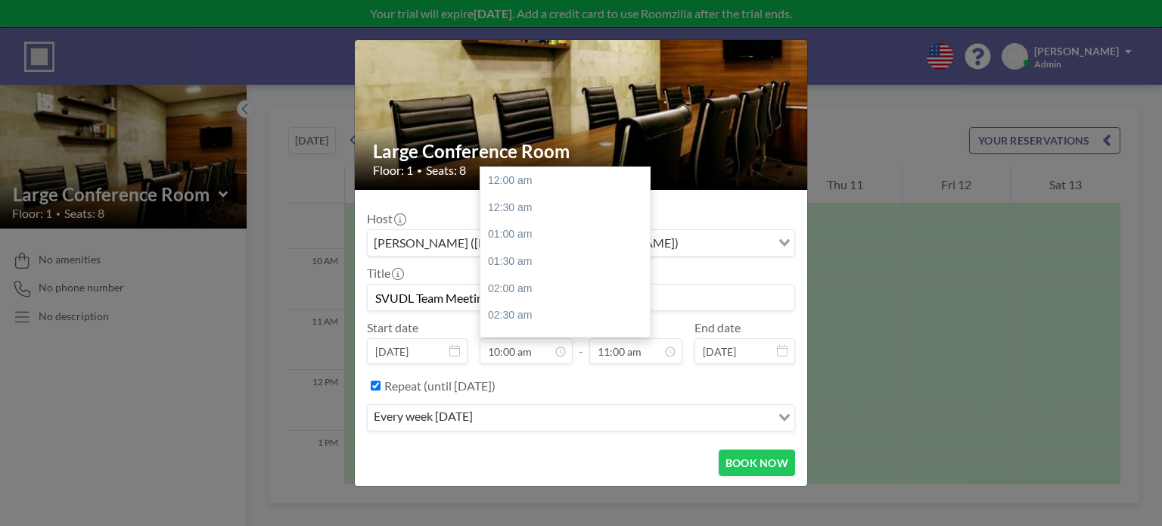
scroll to position [539, 0]
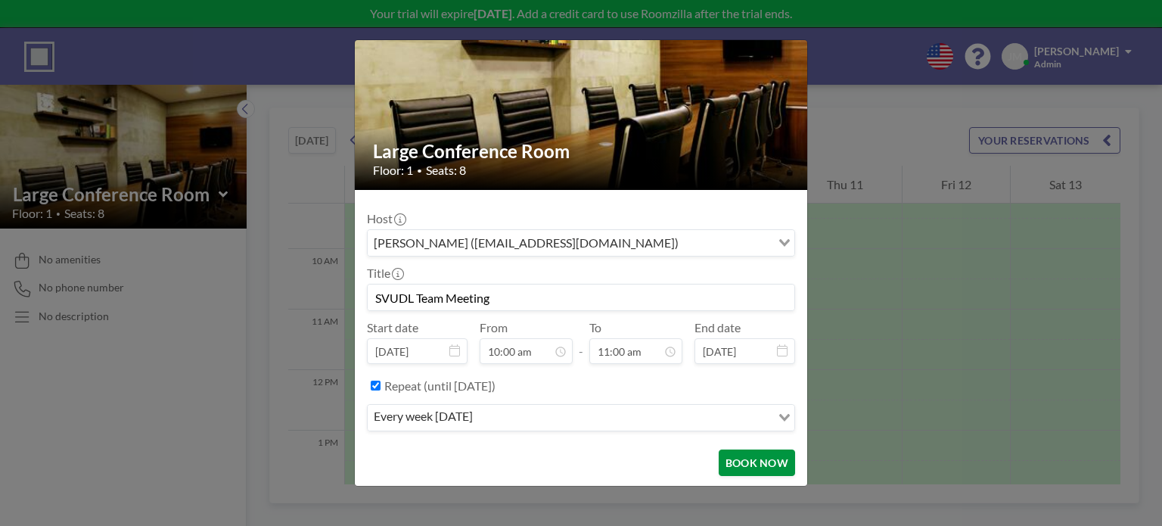
click at [748, 453] on button "BOOK NOW" at bounding box center [757, 463] width 76 height 26
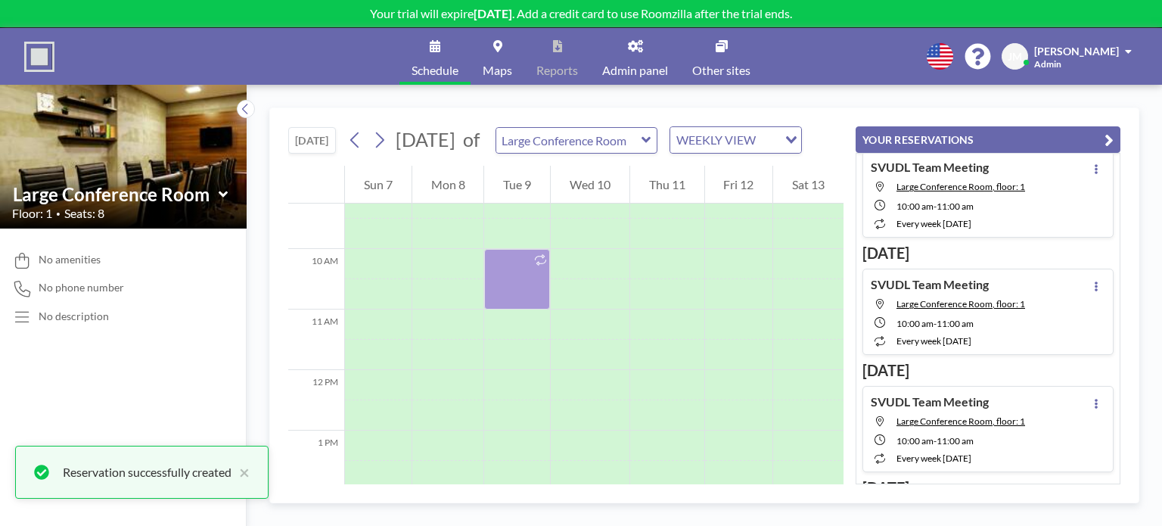
scroll to position [76, 0]
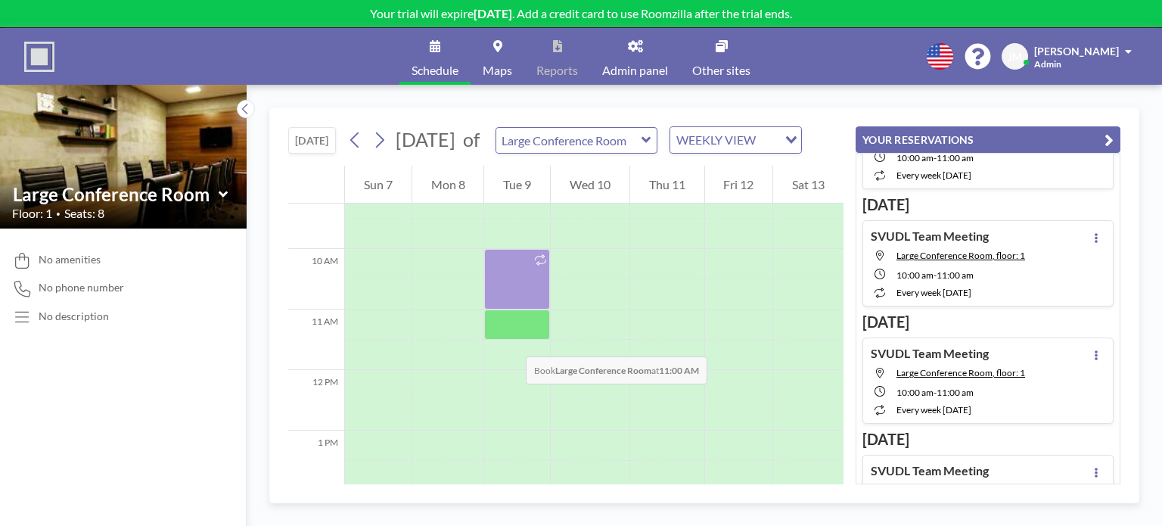
click at [511, 340] on div at bounding box center [517, 325] width 66 height 30
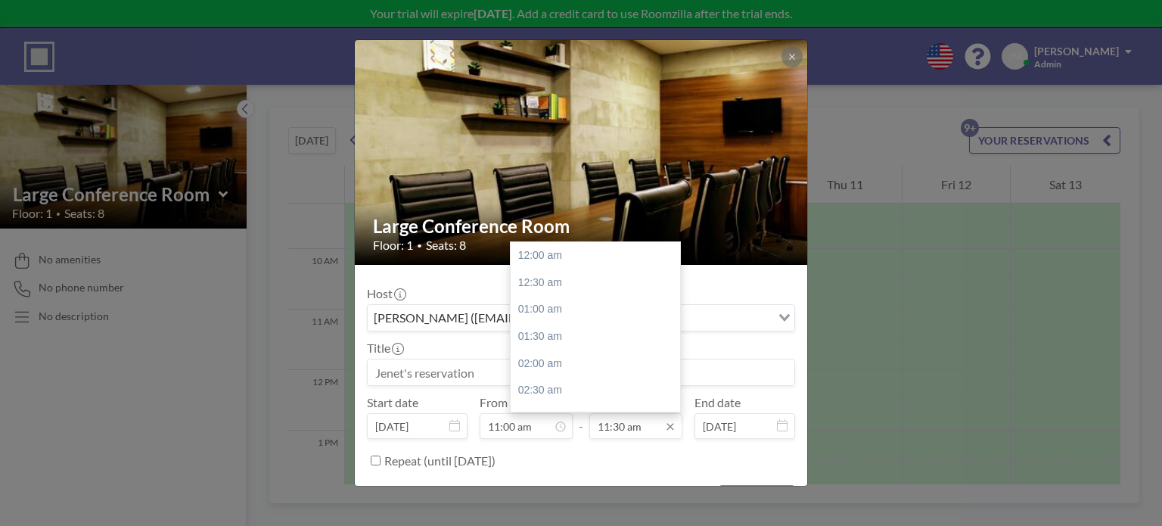
scroll to position [620, 0]
click at [609, 427] on input "11:30 am" at bounding box center [636, 426] width 93 height 26
click at [591, 297] on div "12:30 pm" at bounding box center [599, 309] width 177 height 27
type input "12:30 pm"
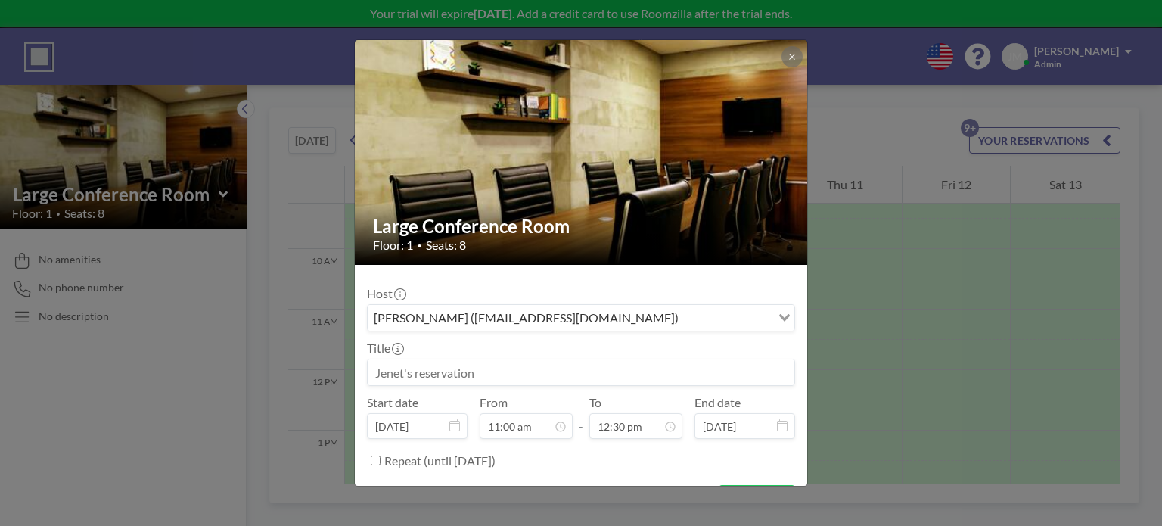
click at [533, 367] on input at bounding box center [581, 372] width 427 height 26
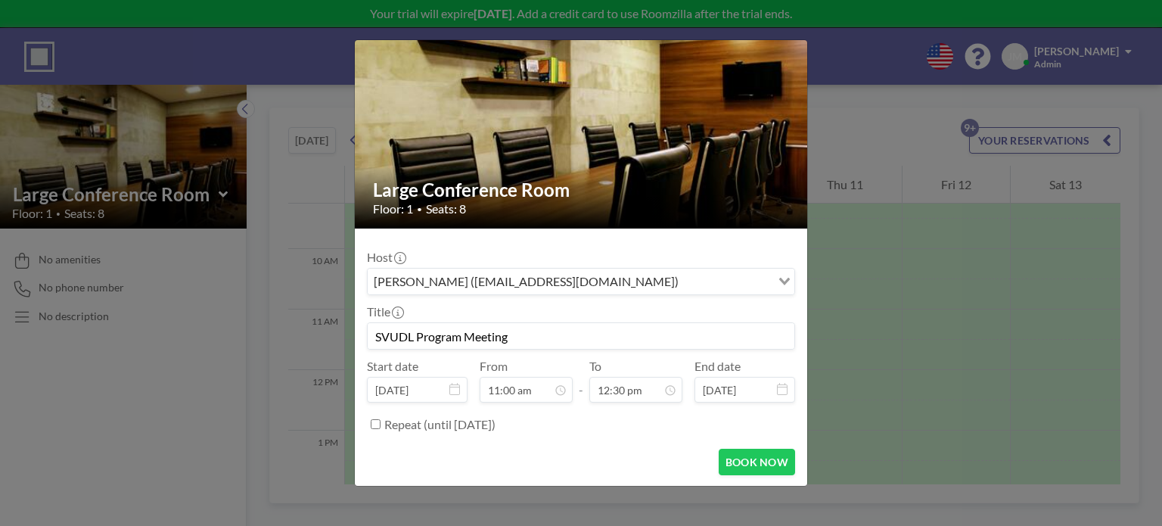
scroll to position [593, 0]
type input "SVUDL Program Meeting"
click at [452, 422] on label "Repeat (until [DATE])" at bounding box center [439, 424] width 111 height 15
click at [381, 422] on input "Repeat (until [DATE])" at bounding box center [376, 424] width 10 height 10
checkbox input "true"
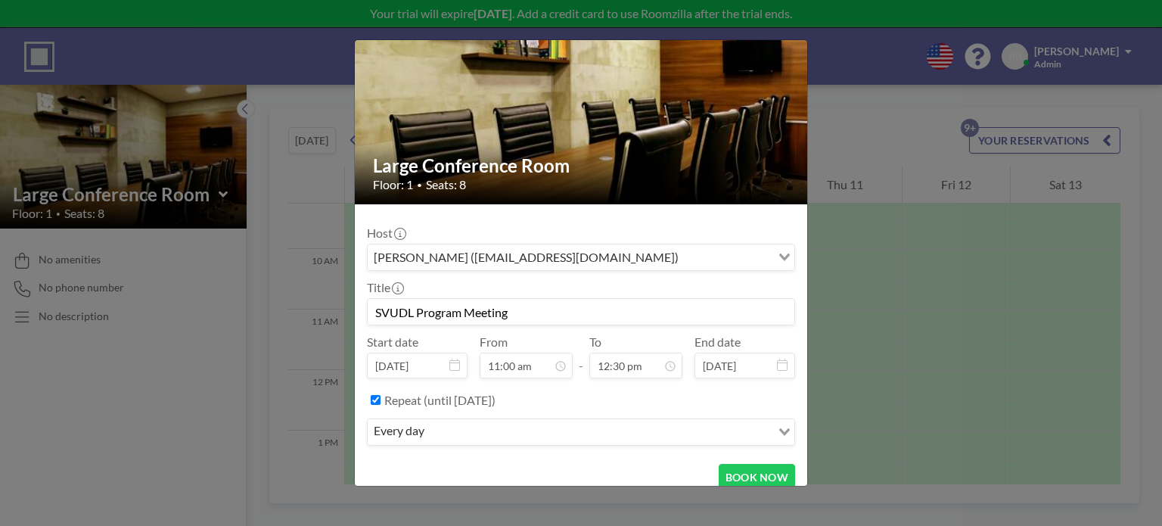
scroll to position [75, 0]
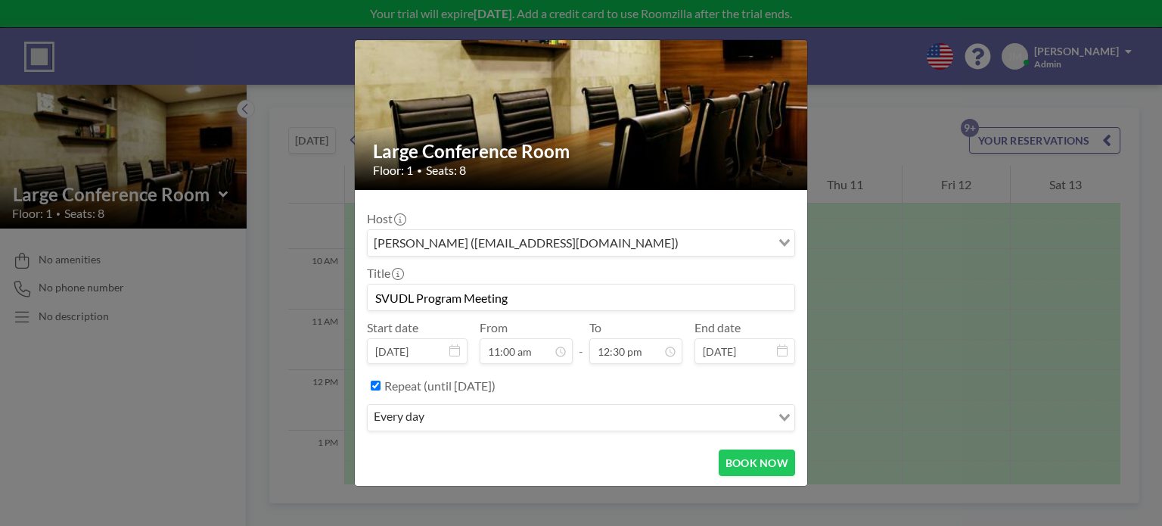
click at [590, 413] on input "Search for option" at bounding box center [599, 418] width 341 height 20
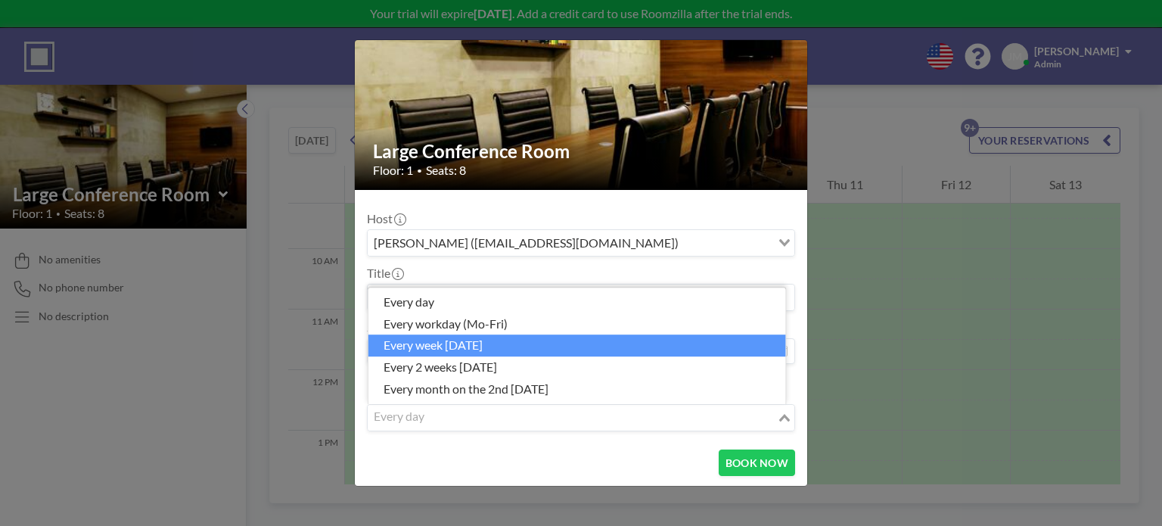
click at [487, 349] on li "every week on Tuesday" at bounding box center [578, 346] width 418 height 22
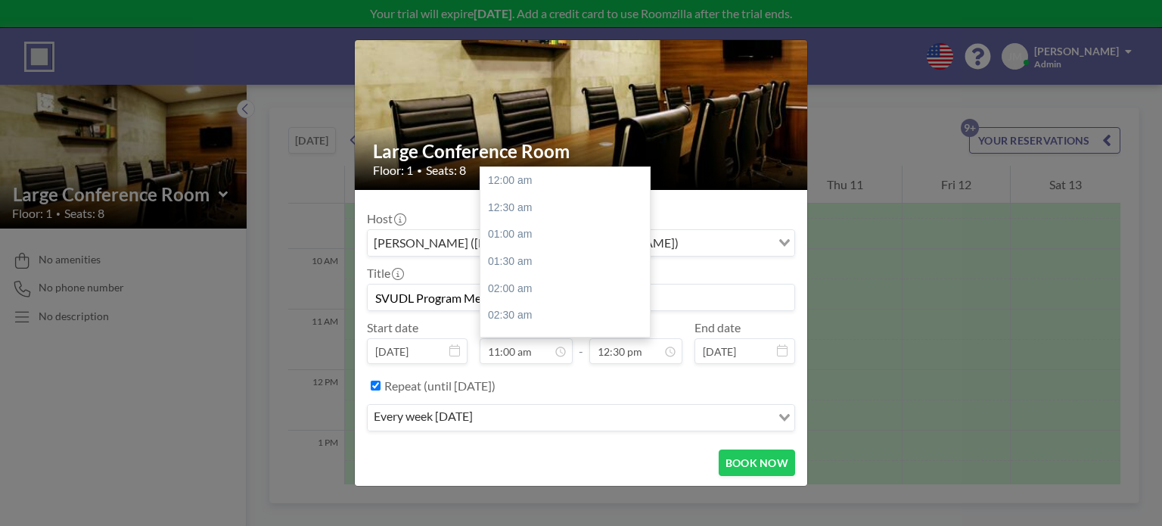
scroll to position [593, 0]
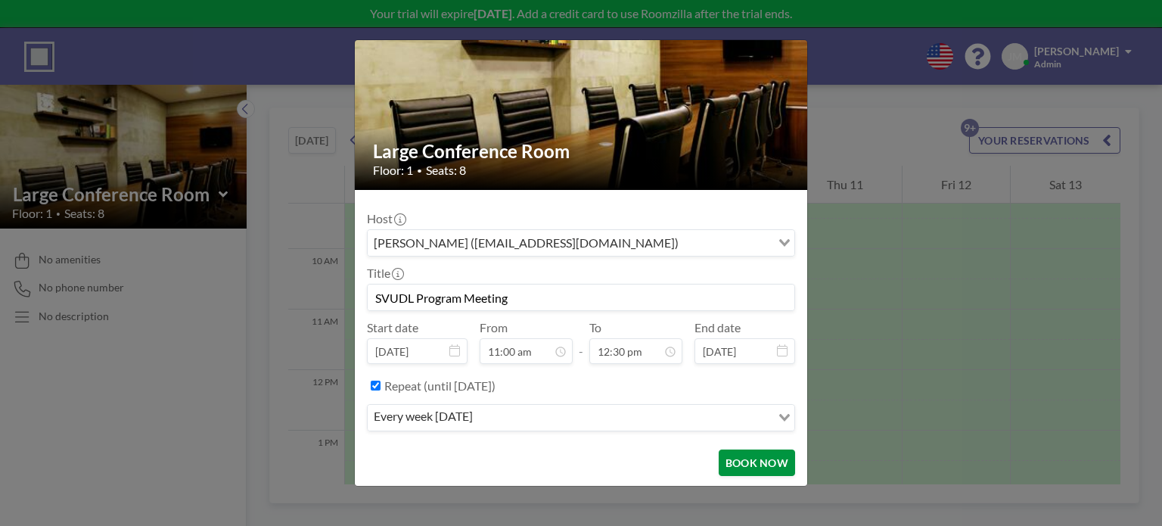
click at [736, 452] on button "BOOK NOW" at bounding box center [757, 463] width 76 height 26
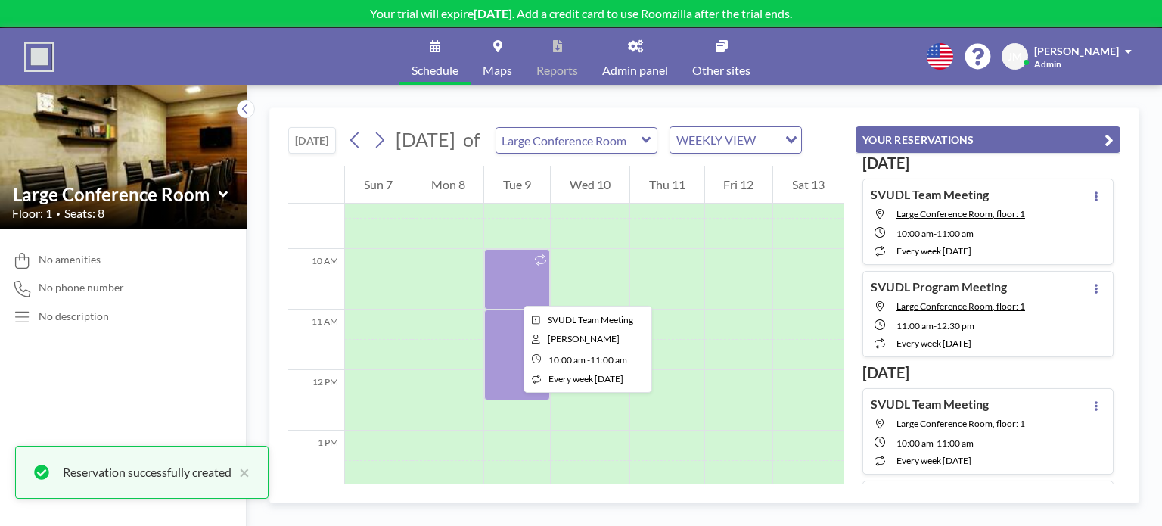
click at [512, 292] on div at bounding box center [517, 279] width 66 height 61
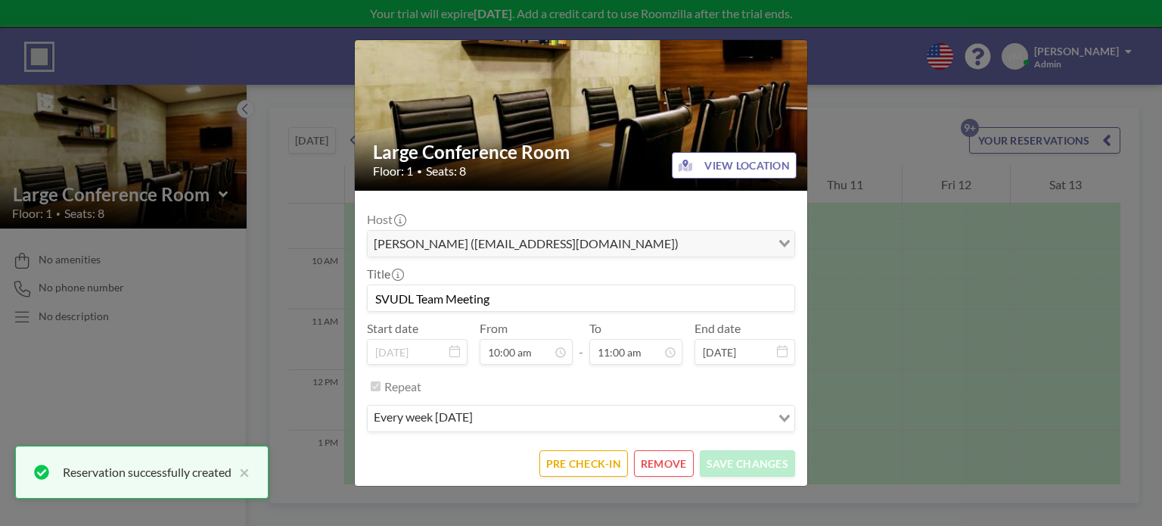
scroll to position [75, 0]
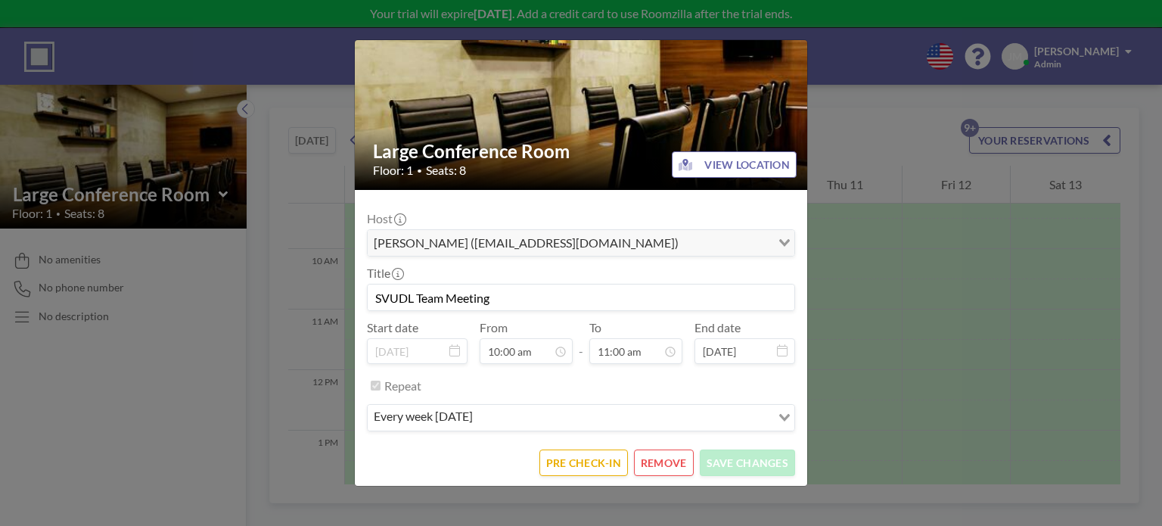
click at [658, 462] on button "REMOVE" at bounding box center [664, 463] width 60 height 26
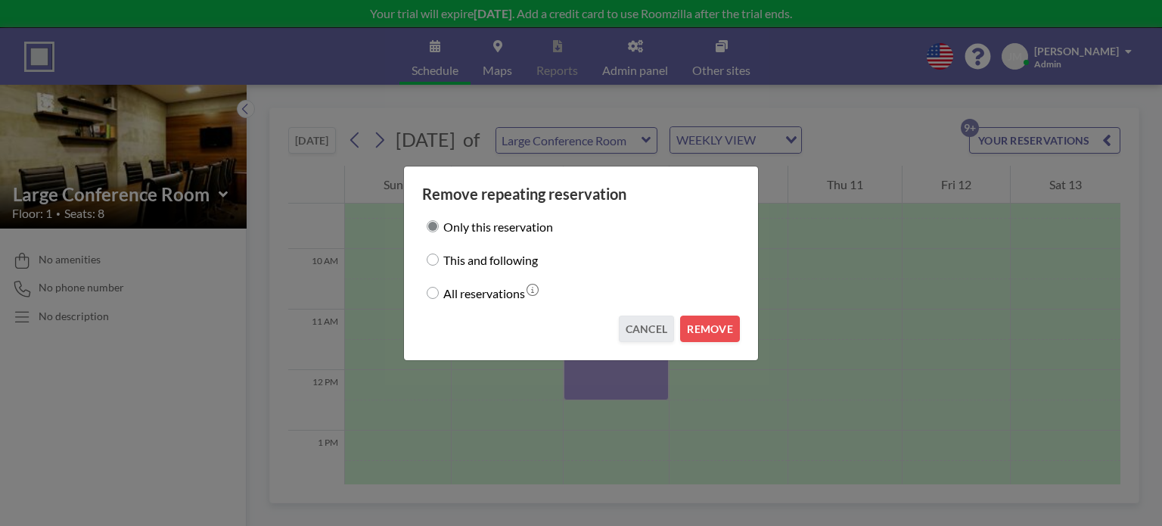
click at [493, 289] on label "All reservations" at bounding box center [484, 292] width 82 height 21
click at [439, 289] on input "All reservations" at bounding box center [433, 293] width 12 height 12
radio input "true"
click at [699, 322] on button "REMOVE" at bounding box center [710, 329] width 60 height 26
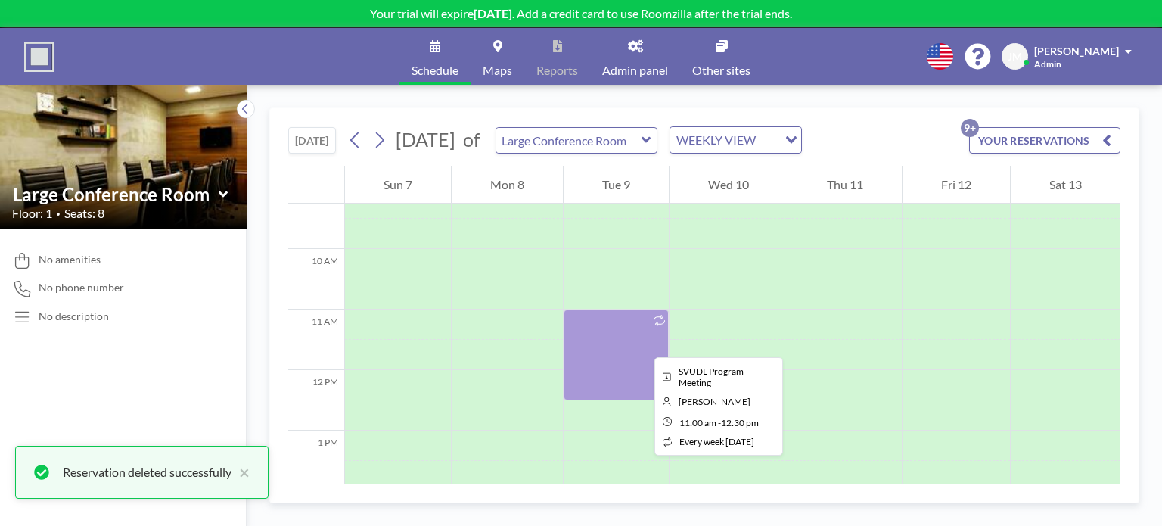
click at [643, 344] on div at bounding box center [616, 355] width 105 height 91
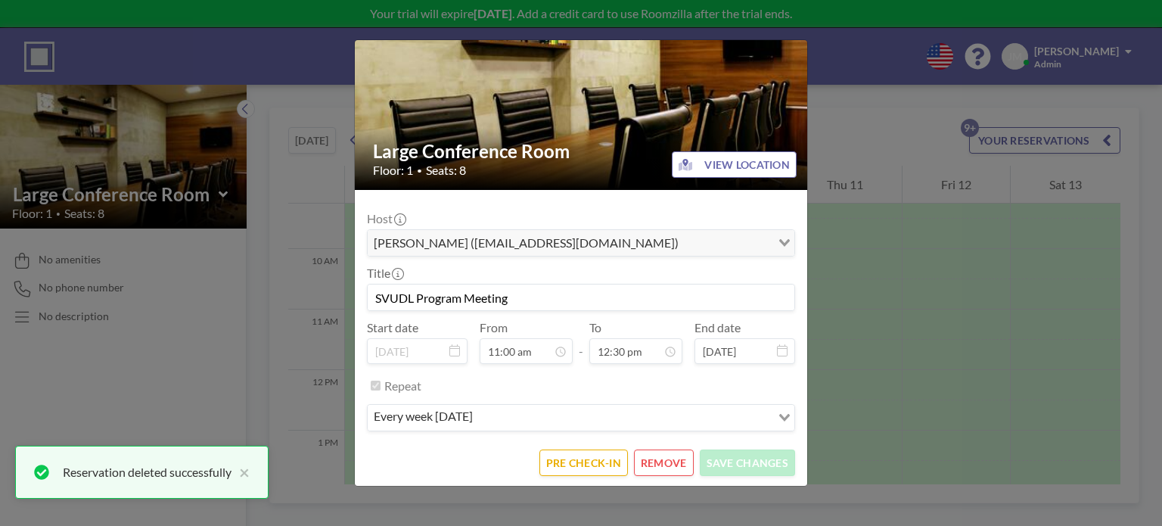
click at [643, 453] on button "REMOVE" at bounding box center [664, 463] width 60 height 26
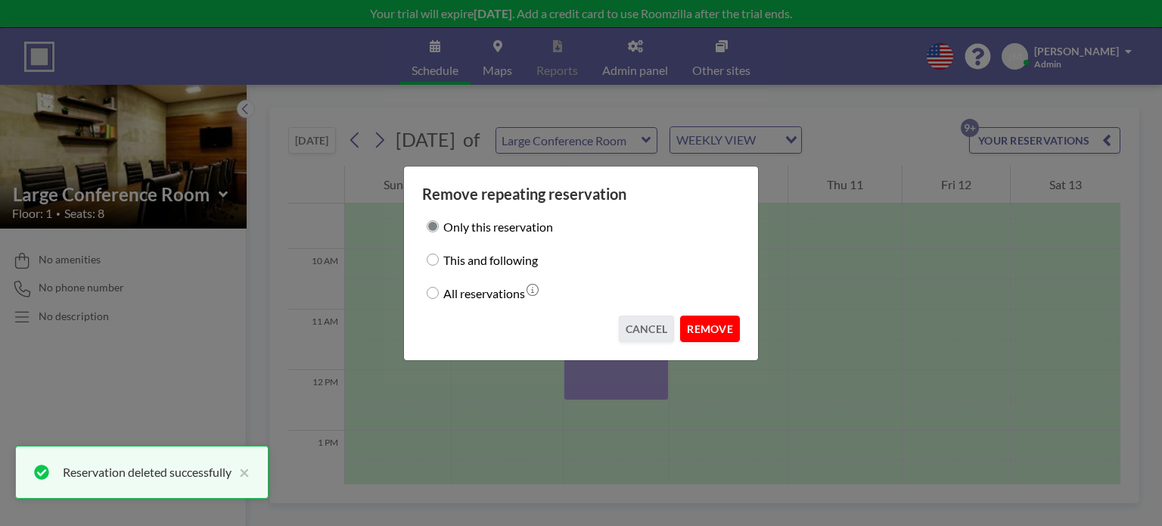
click at [707, 328] on button "REMOVE" at bounding box center [710, 329] width 60 height 26
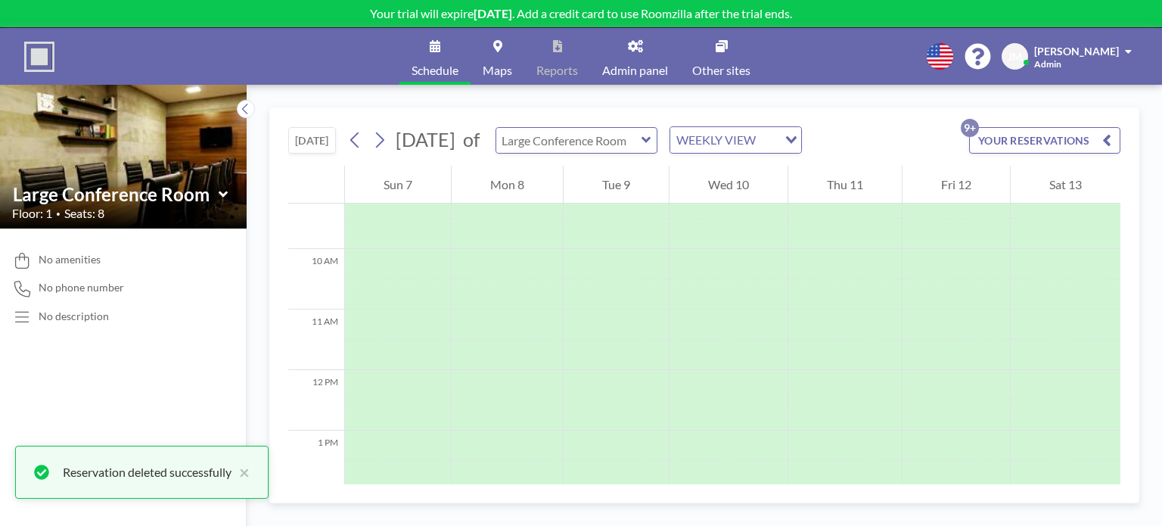
click at [642, 140] on input "text" at bounding box center [568, 140] width 145 height 25
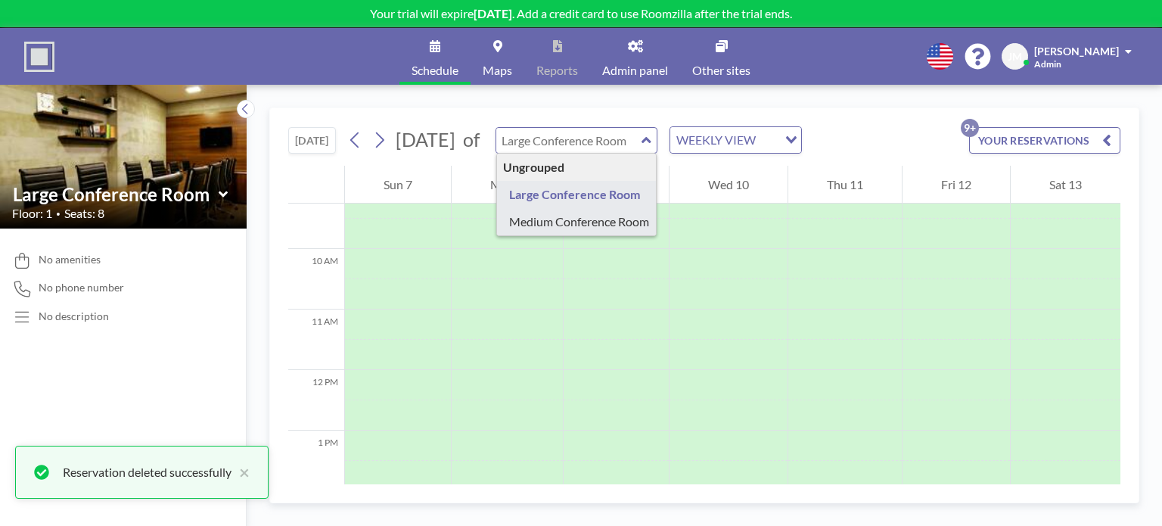
type input "Medium Conference Room"
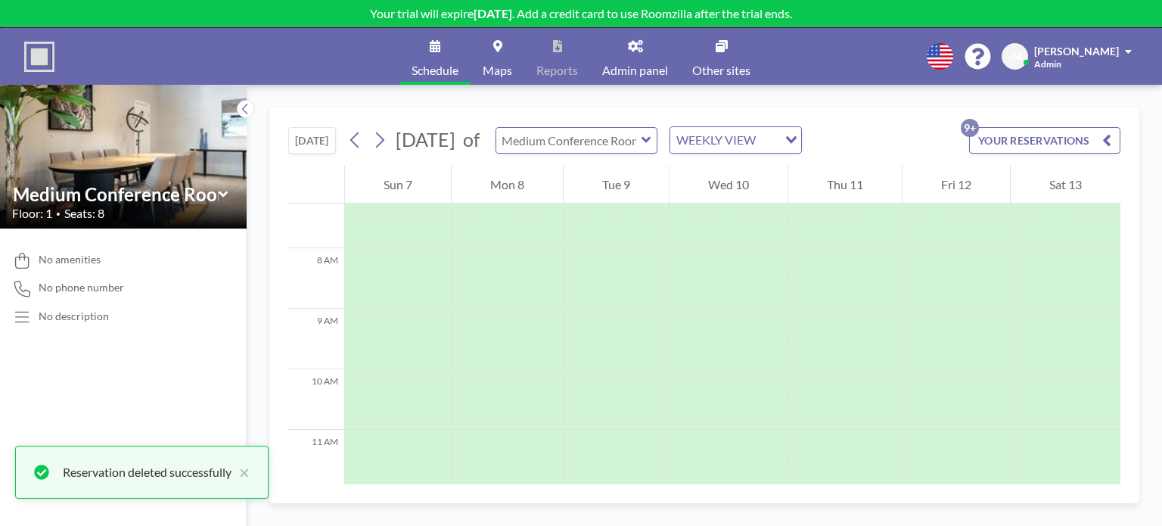
scroll to position [454, 0]
click at [642, 148] on input "text" at bounding box center [568, 140] width 145 height 25
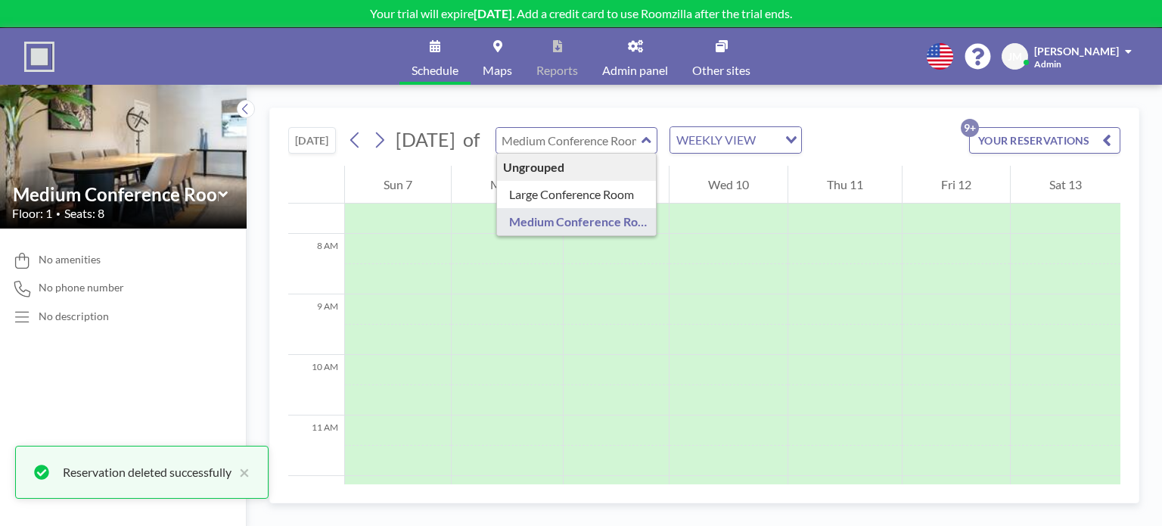
type input "Large Conference Room"
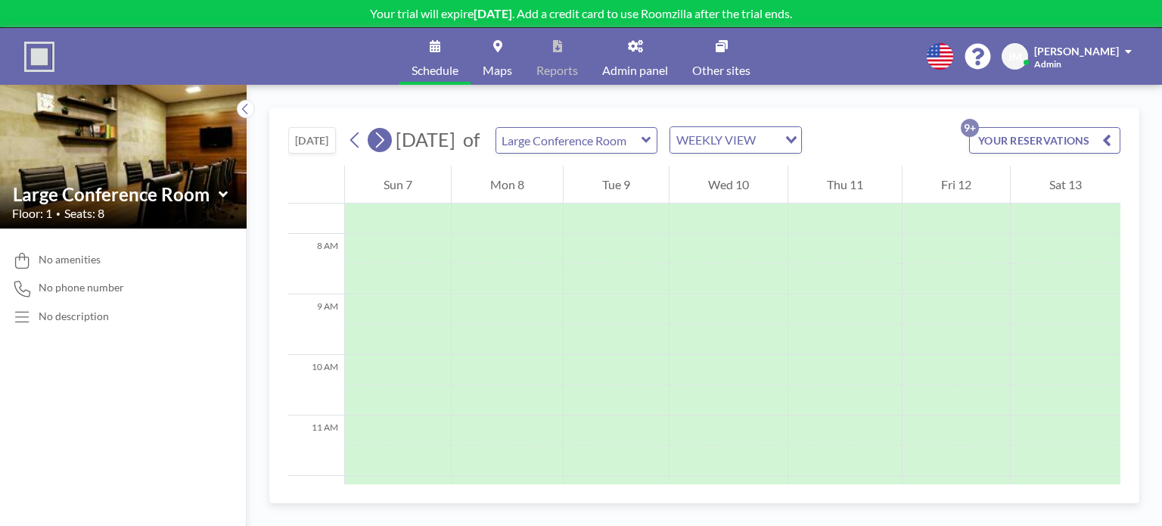
click at [385, 144] on icon at bounding box center [379, 140] width 14 height 23
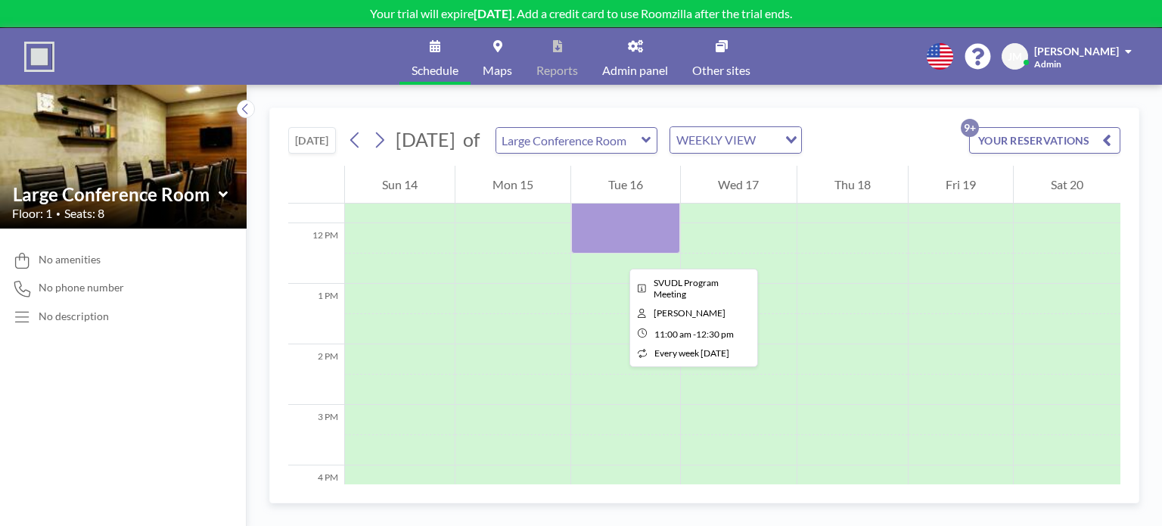
scroll to position [681, 0]
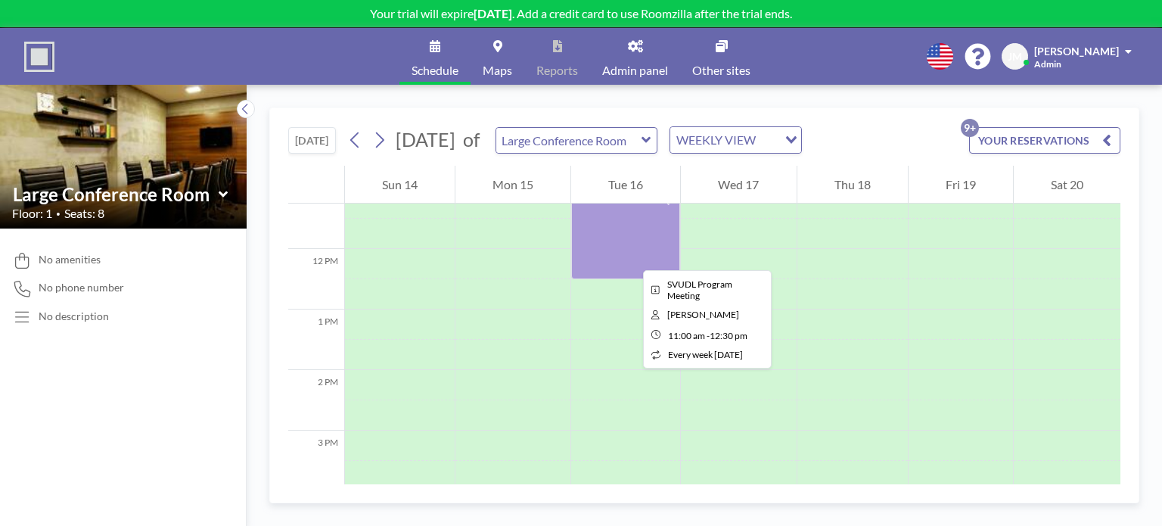
click at [630, 249] on div at bounding box center [625, 233] width 109 height 91
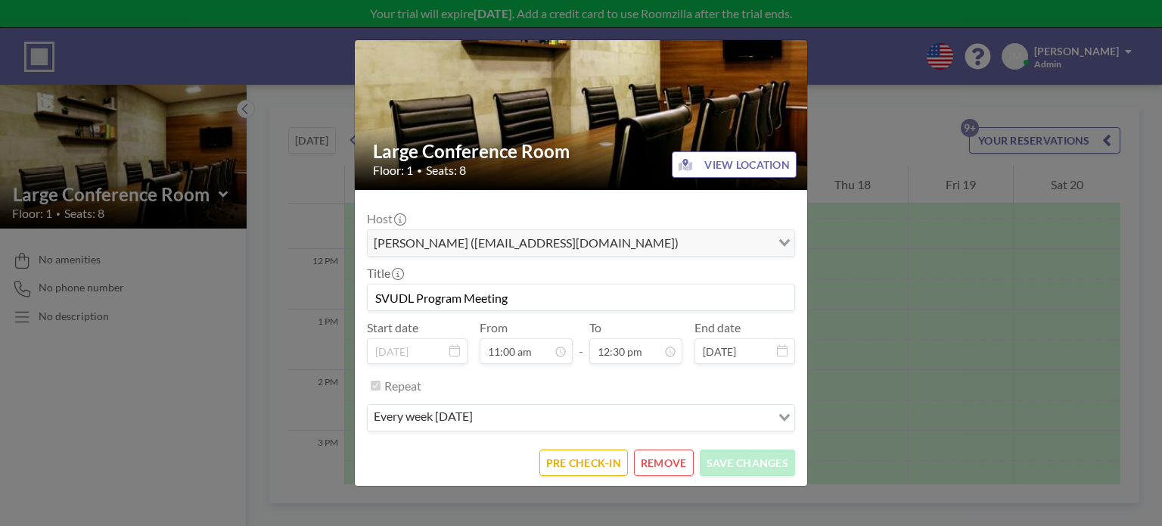
scroll to position [593, 0]
click at [650, 463] on button "REMOVE" at bounding box center [664, 463] width 60 height 26
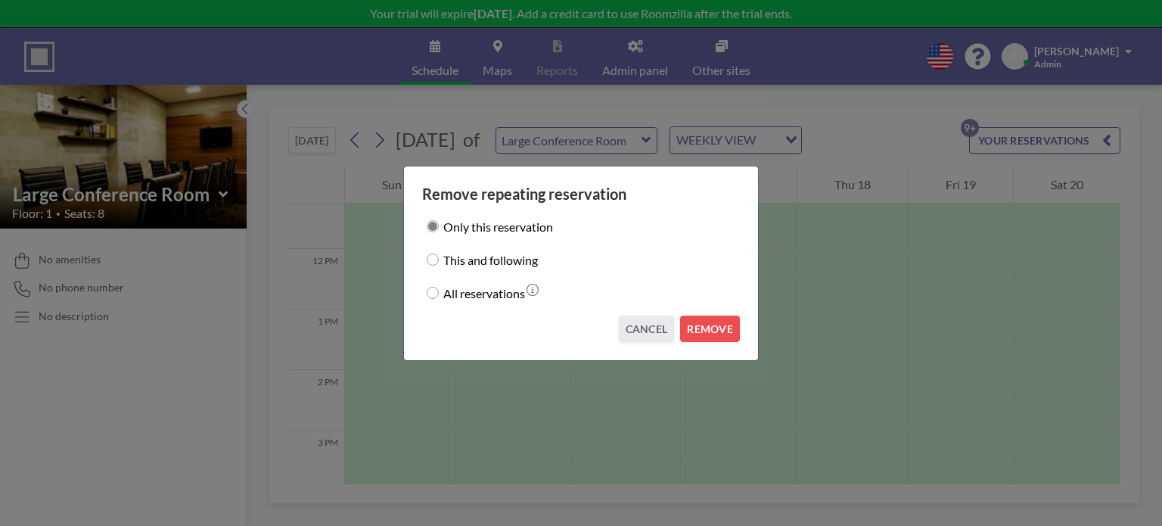
click at [498, 296] on label "All reservations" at bounding box center [484, 292] width 82 height 21
click at [439, 296] on input "All reservations" at bounding box center [433, 293] width 12 height 12
radio input "true"
click at [714, 325] on button "REMOVE" at bounding box center [710, 329] width 60 height 26
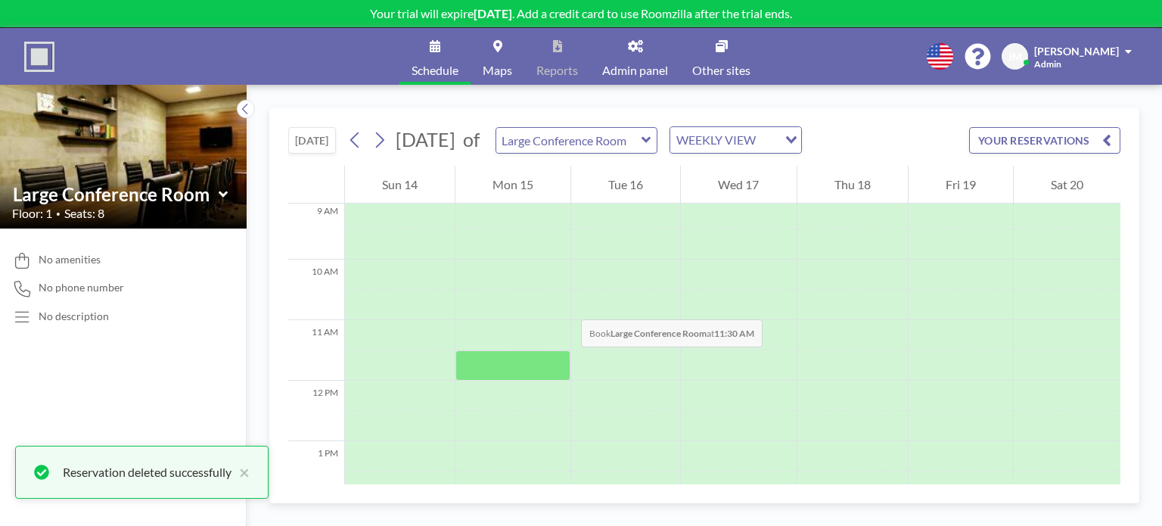
scroll to position [530, 0]
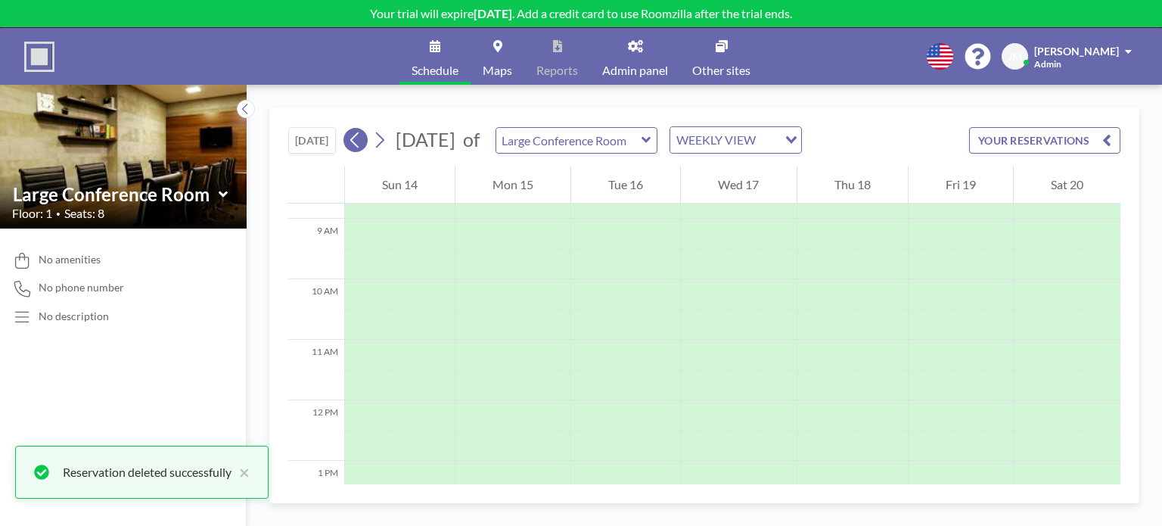
click at [362, 148] on icon at bounding box center [355, 140] width 14 height 23
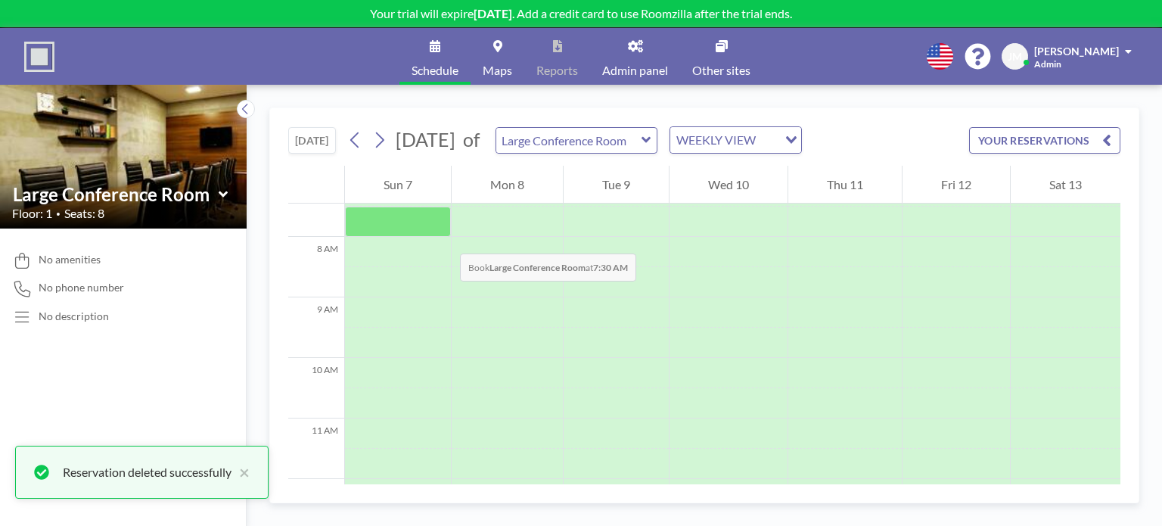
scroll to position [224, 0]
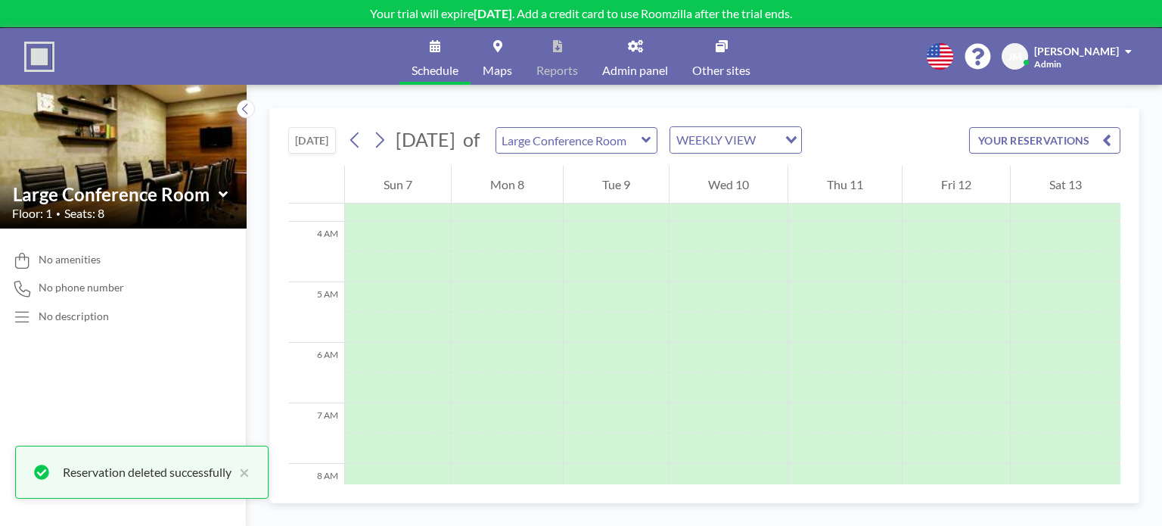
click at [349, 145] on button at bounding box center [356, 140] width 24 height 24
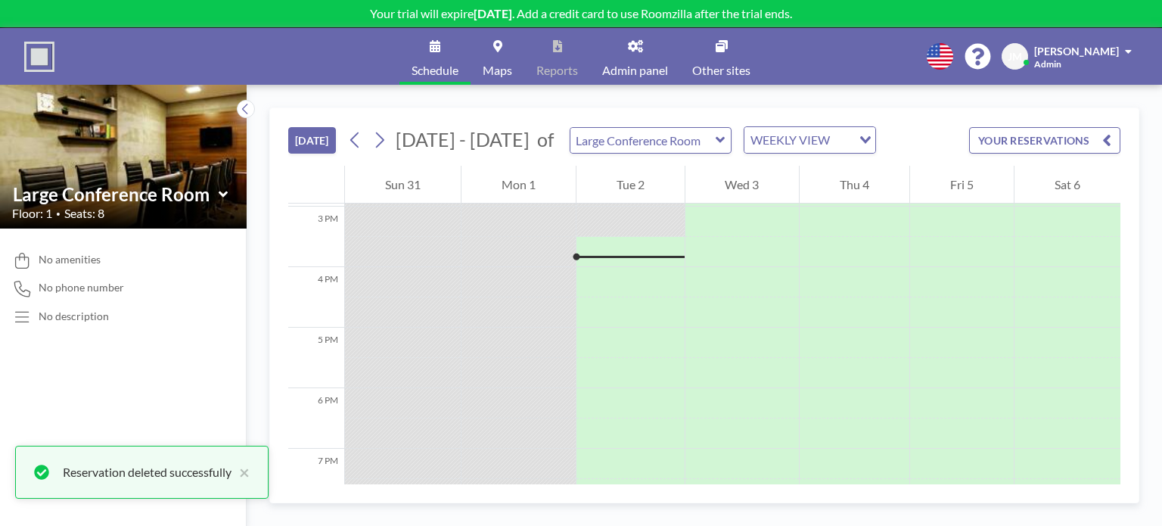
scroll to position [908, 0]
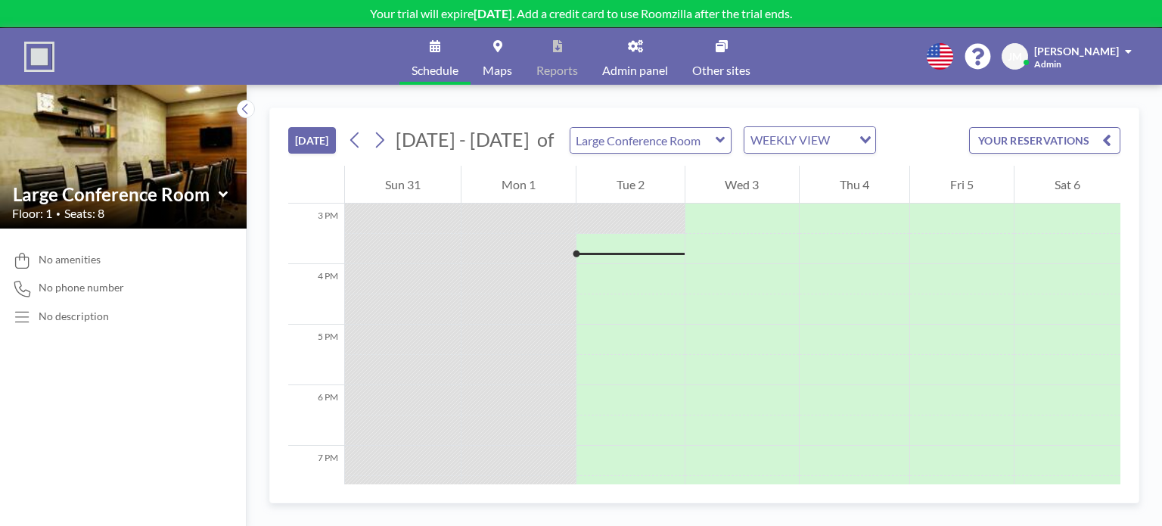
click at [1082, 136] on button "YOUR RESERVATIONS" at bounding box center [1044, 140] width 151 height 26
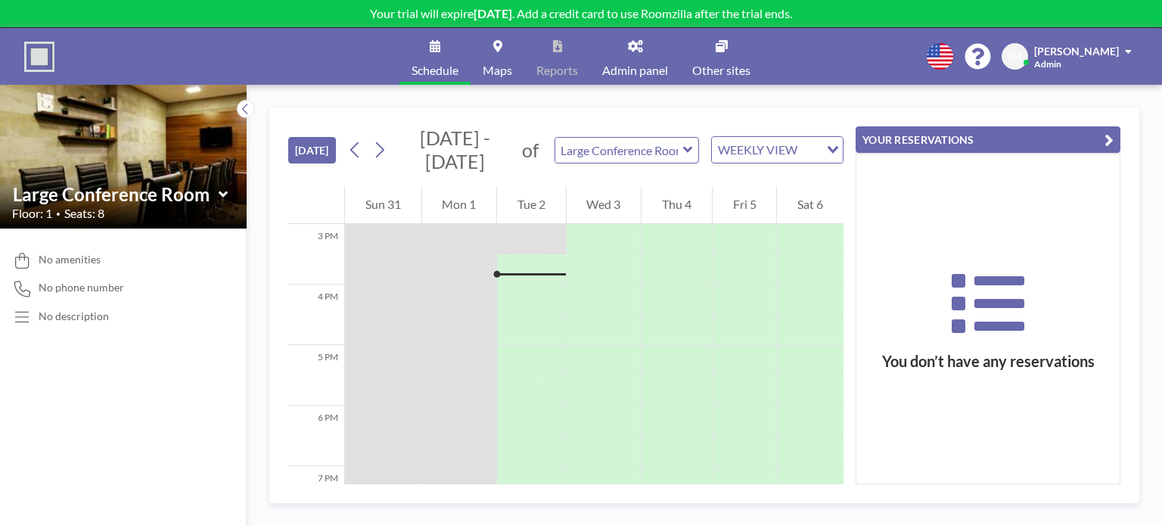
click at [1039, 138] on button "YOUR RESERVATIONS" at bounding box center [988, 139] width 265 height 26
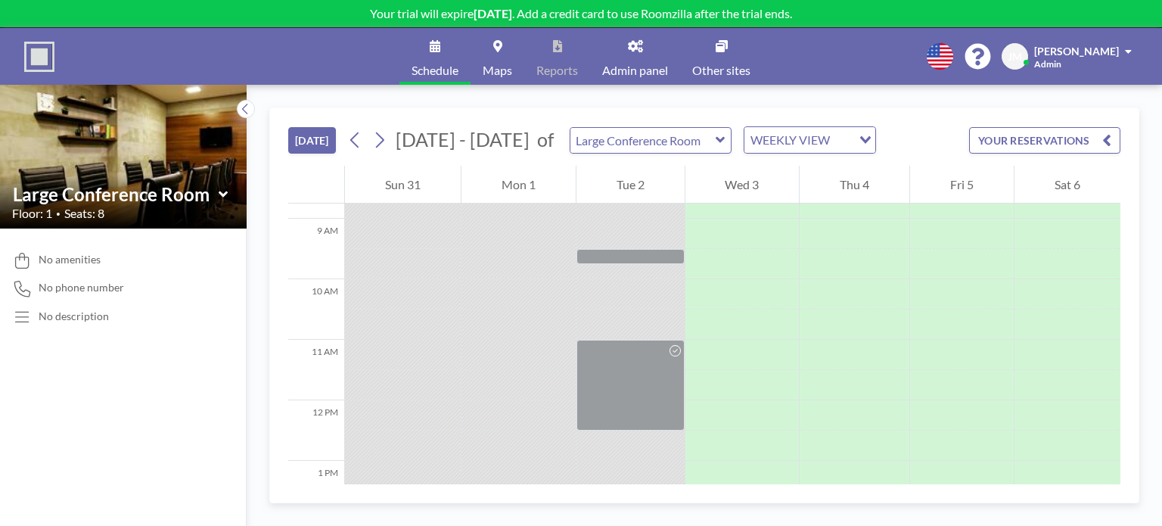
scroll to position [530, 0]
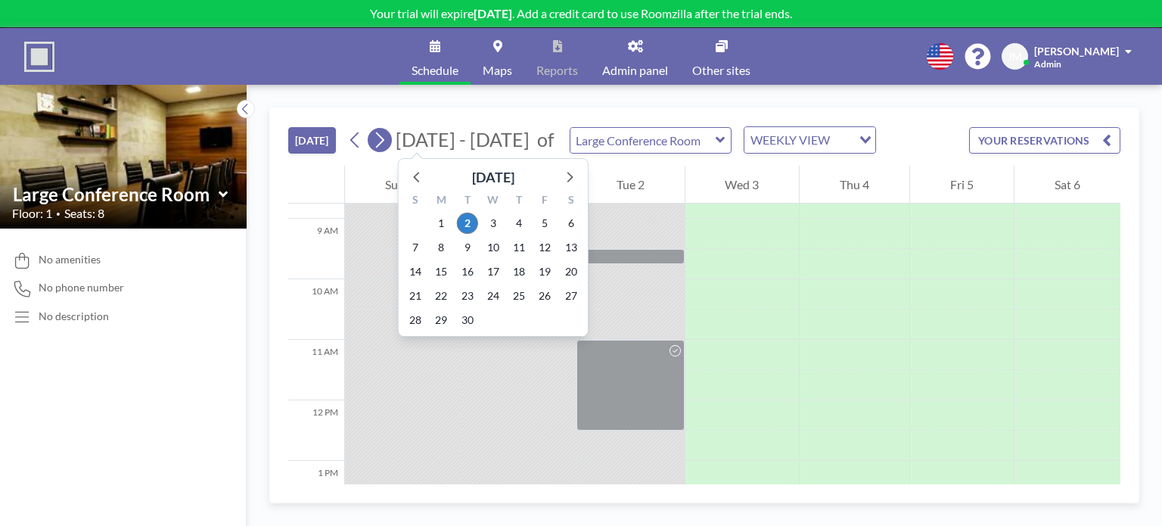
click at [385, 142] on icon at bounding box center [379, 140] width 14 height 23
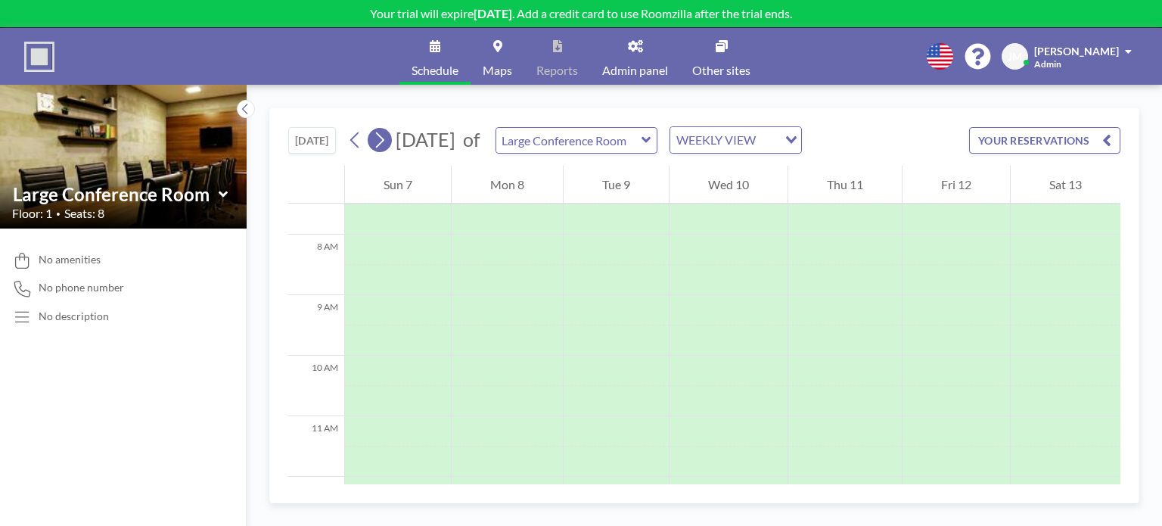
click at [367, 142] on button at bounding box center [356, 140] width 24 height 24
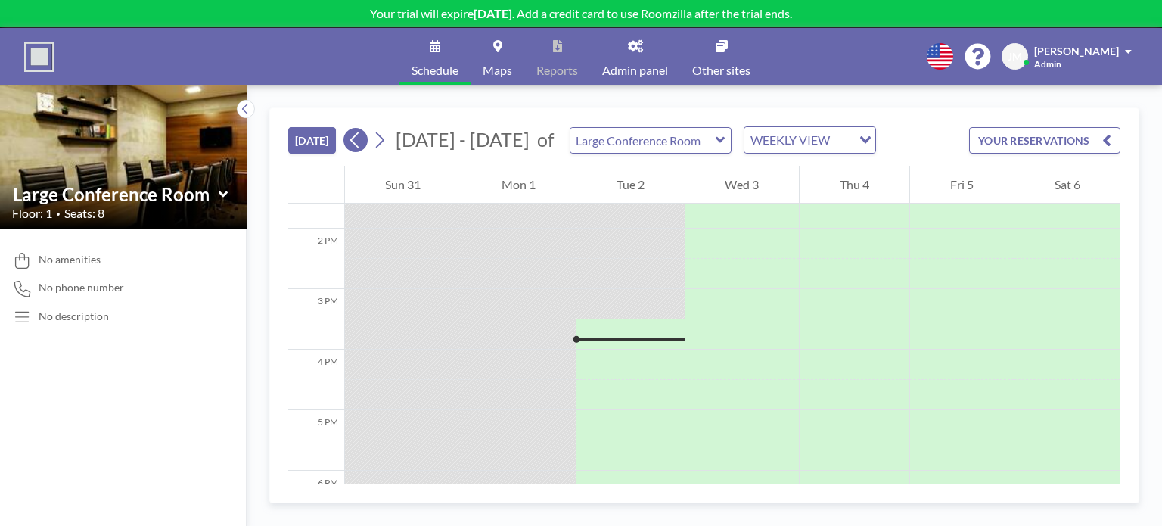
click at [355, 141] on icon at bounding box center [354, 140] width 8 height 16
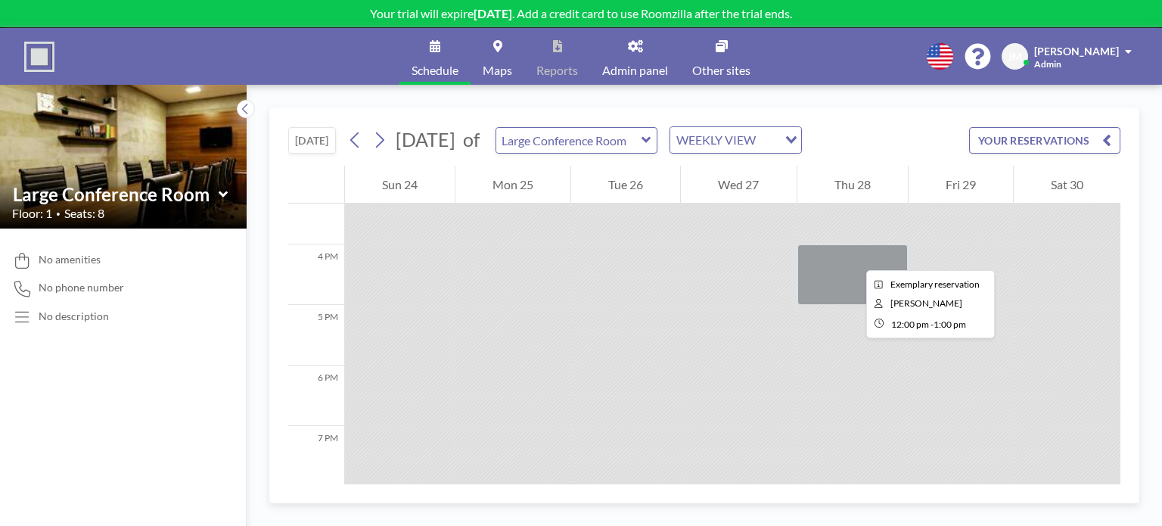
scroll to position [984, 0]
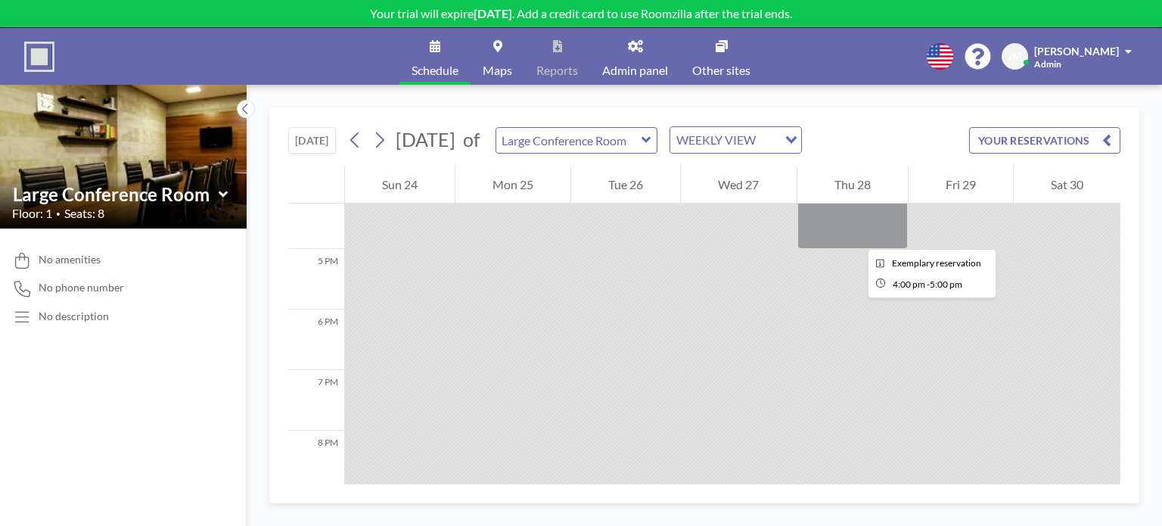
click at [856, 235] on div at bounding box center [853, 218] width 110 height 61
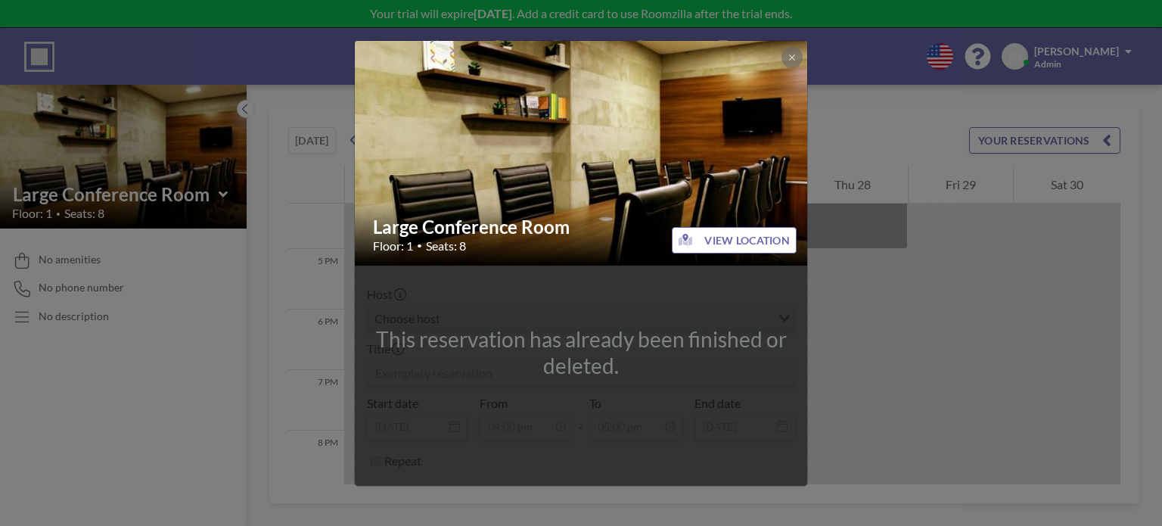
click at [848, 294] on div "Large Conference Room Floor: 1 • Seats: 8 VIEW LOCATION This reservation has al…" at bounding box center [581, 263] width 1162 height 526
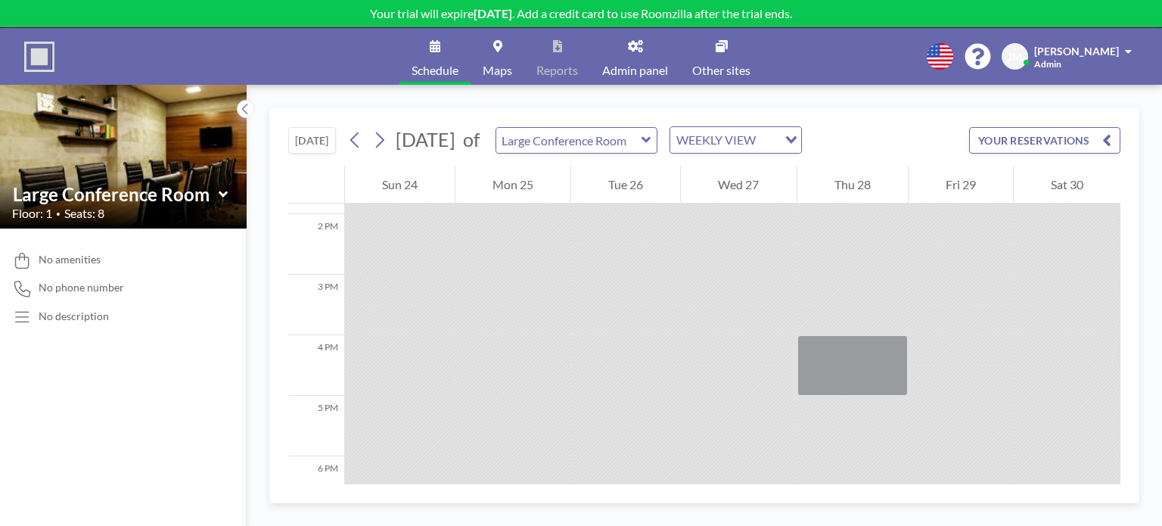
scroll to position [757, 0]
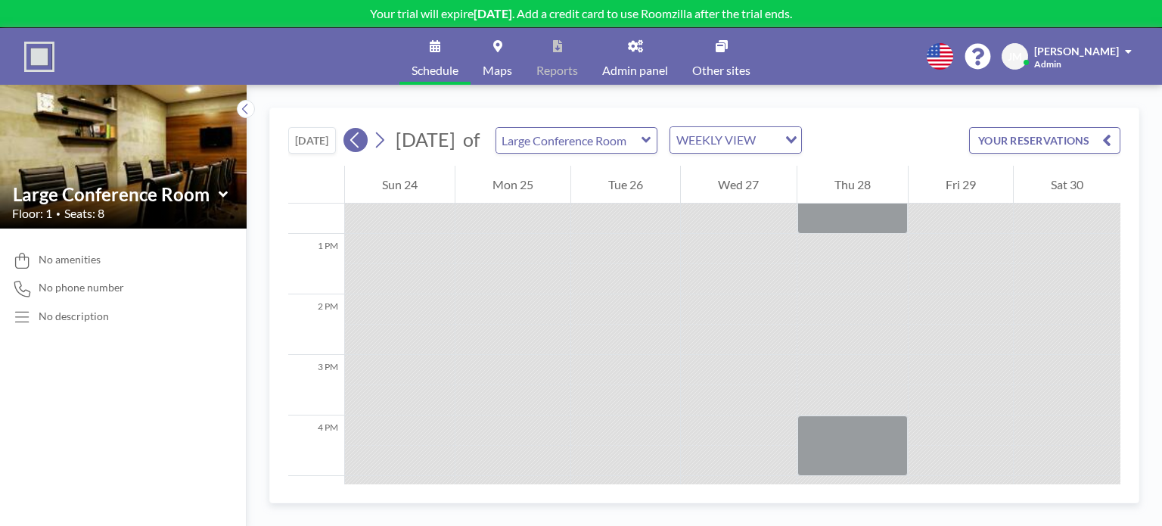
click at [353, 138] on icon at bounding box center [355, 140] width 14 height 23
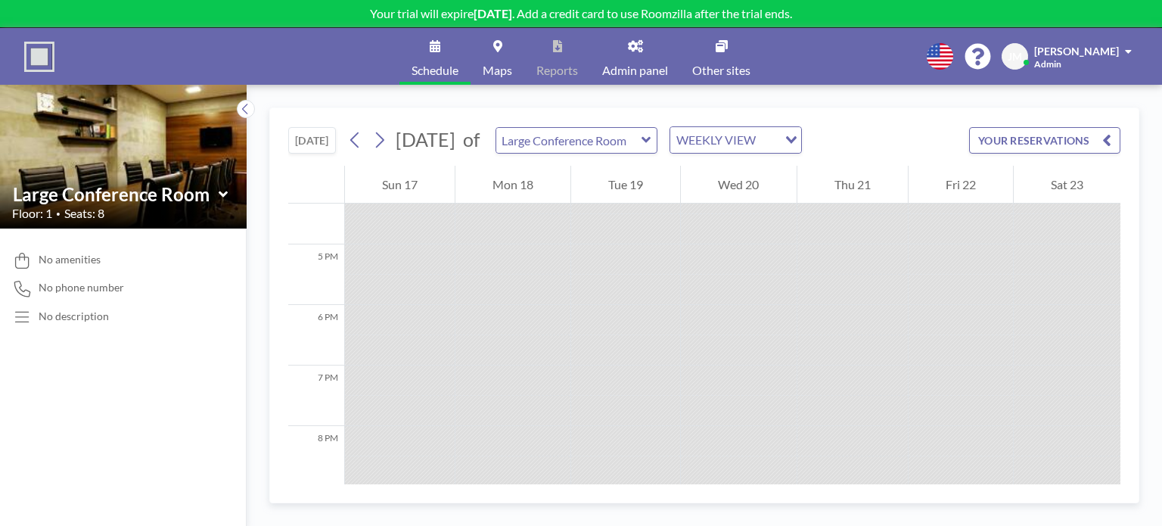
scroll to position [800, 0]
click at [324, 148] on button "[DATE]" at bounding box center [312, 140] width 48 height 26
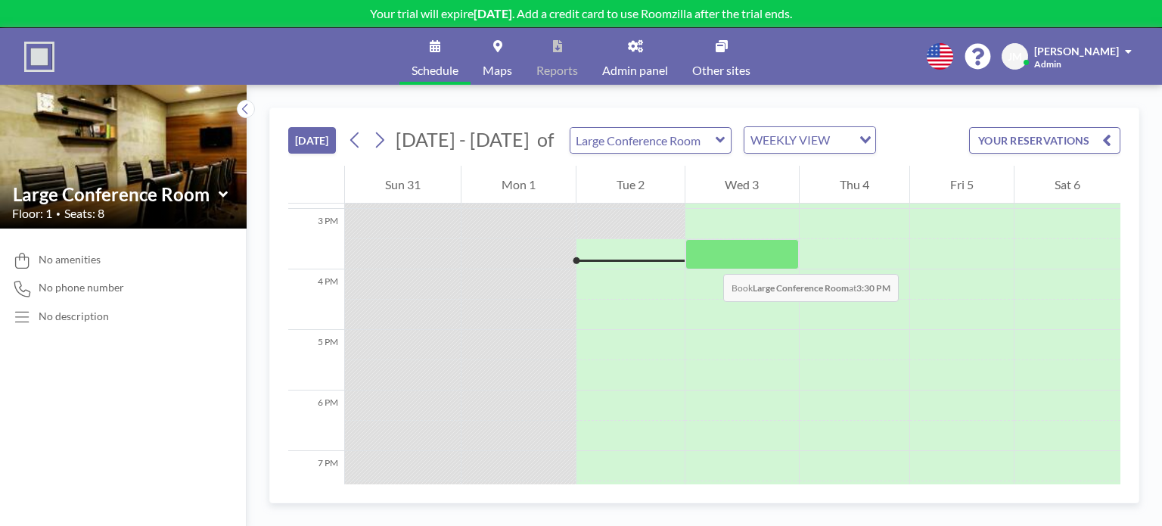
scroll to position [908, 0]
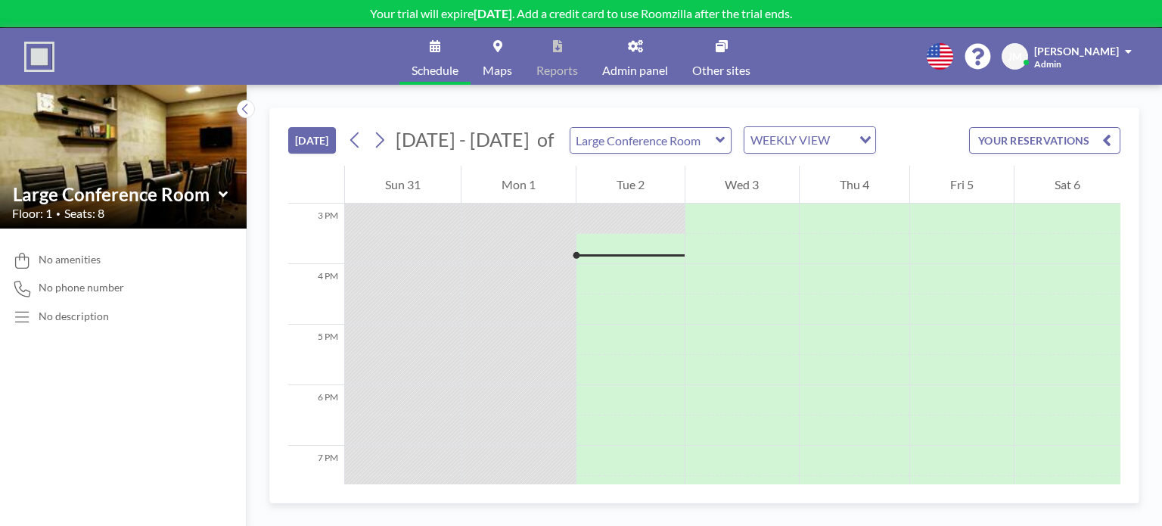
click at [31, 57] on img at bounding box center [39, 57] width 30 height 30
click at [718, 57] on link "Other sites" at bounding box center [721, 56] width 82 height 57
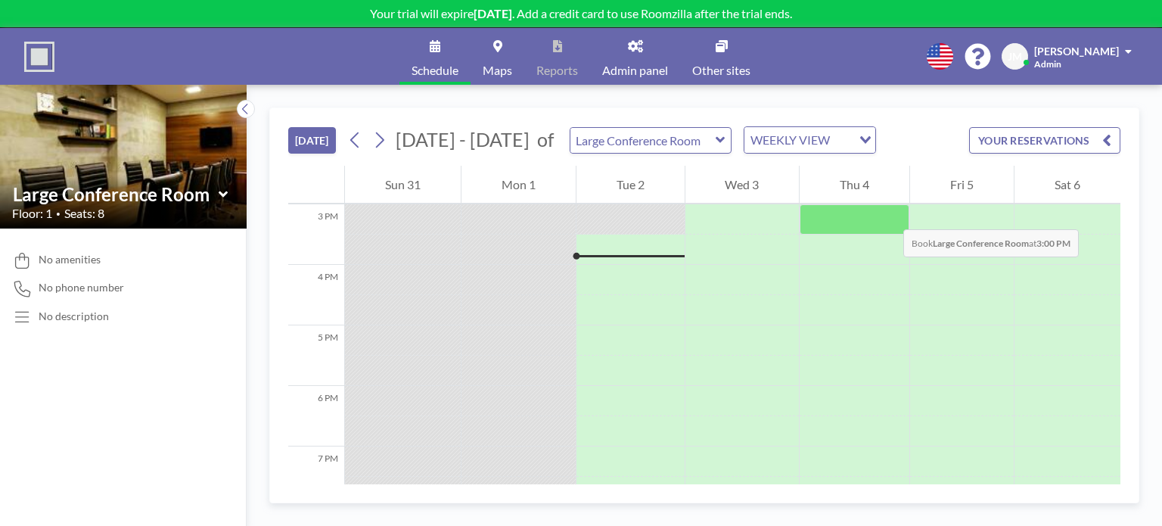
scroll to position [908, 0]
